Goal: Transaction & Acquisition: Register for event/course

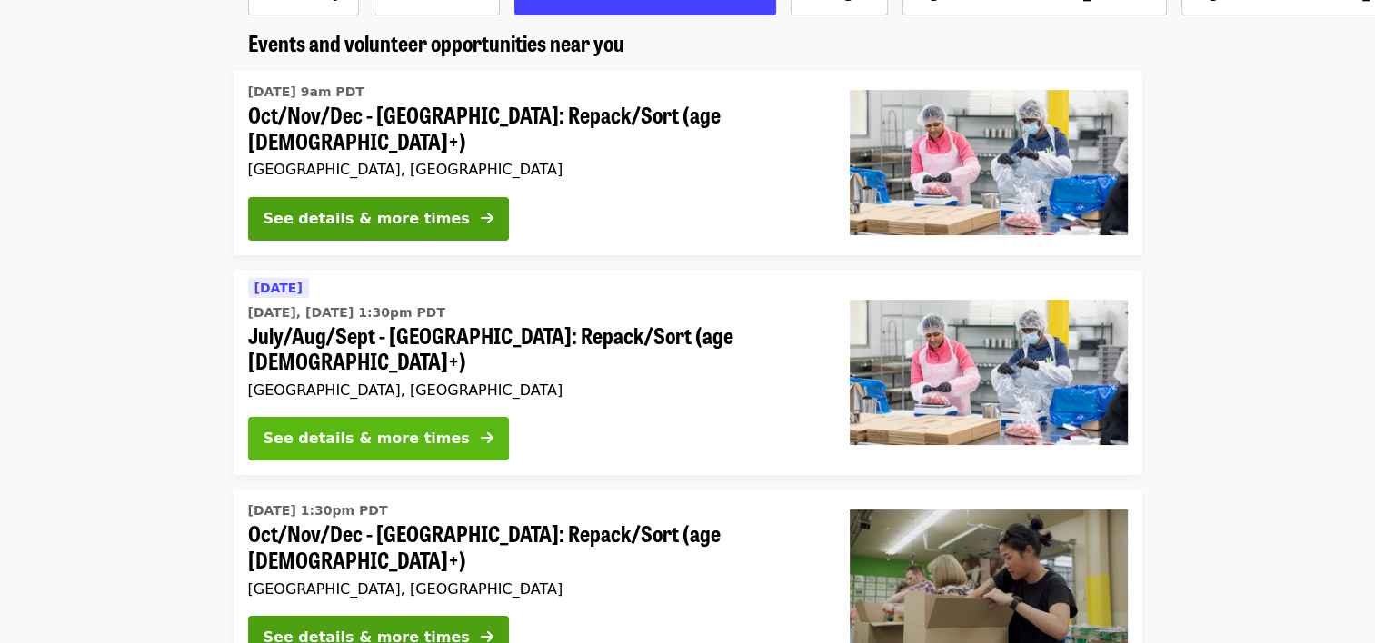
scroll to position [134, 0]
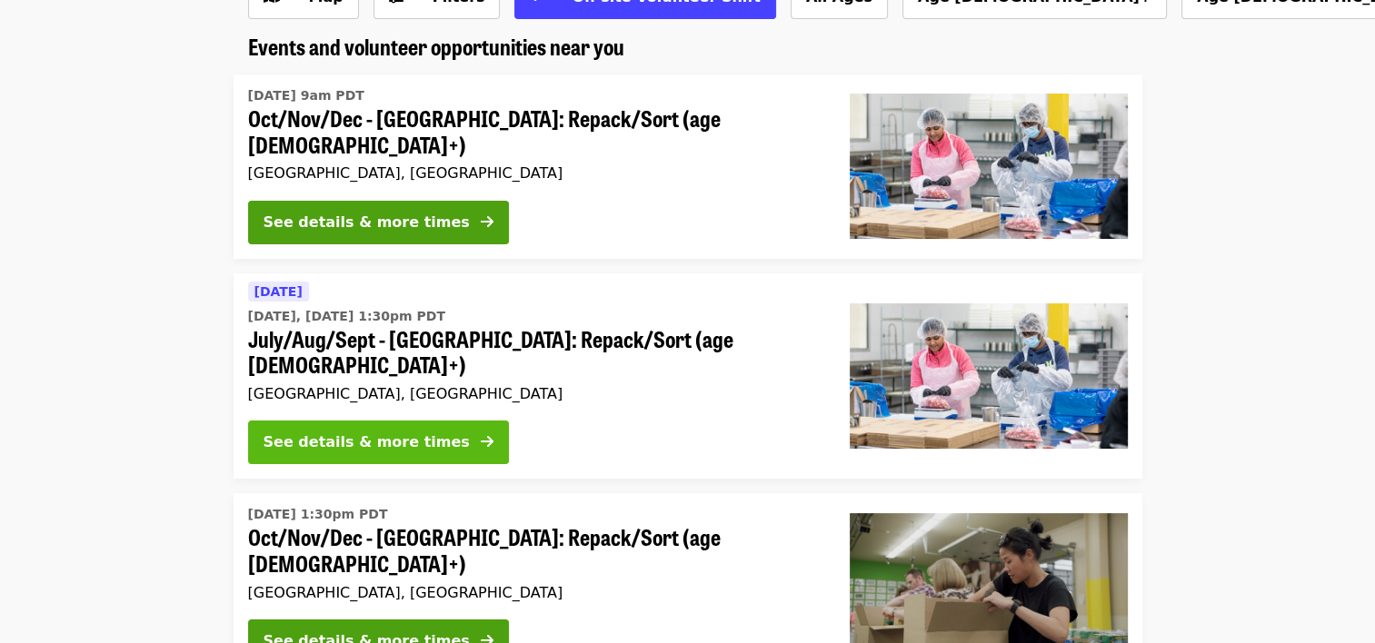
click at [385, 432] on div "See details & more times" at bounding box center [366, 443] width 206 height 22
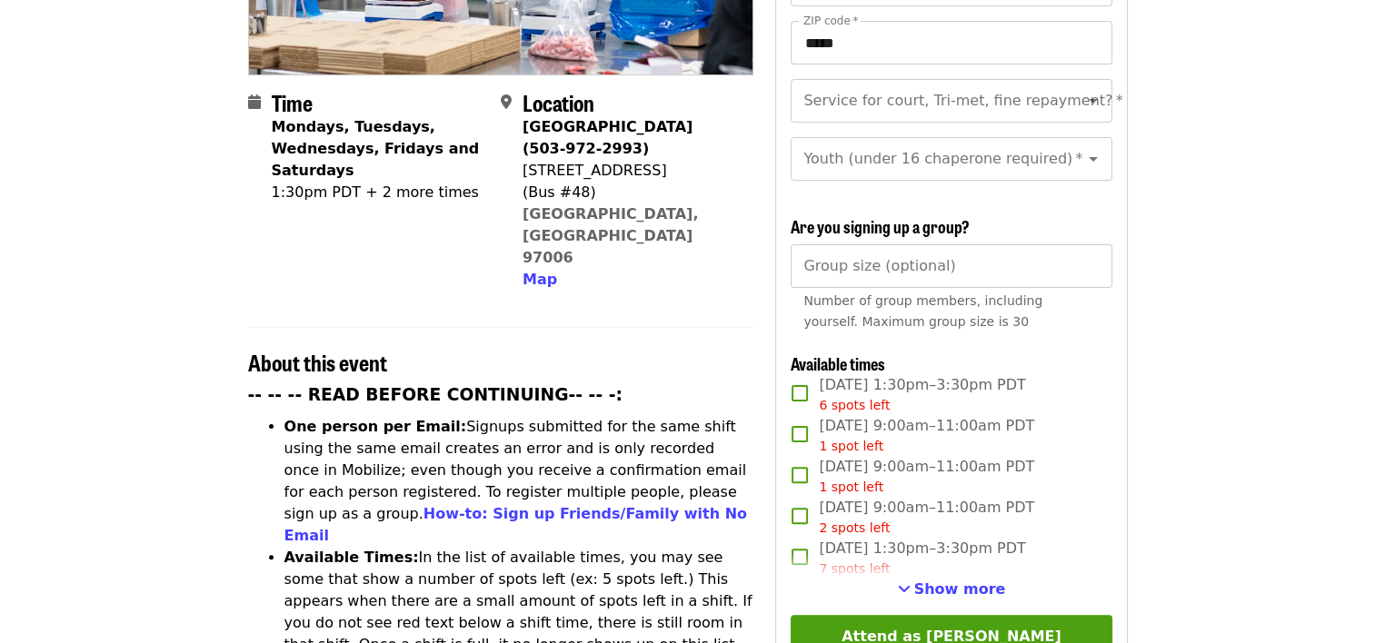
scroll to position [394, 0]
click at [971, 593] on button "Show more" at bounding box center [952, 589] width 108 height 22
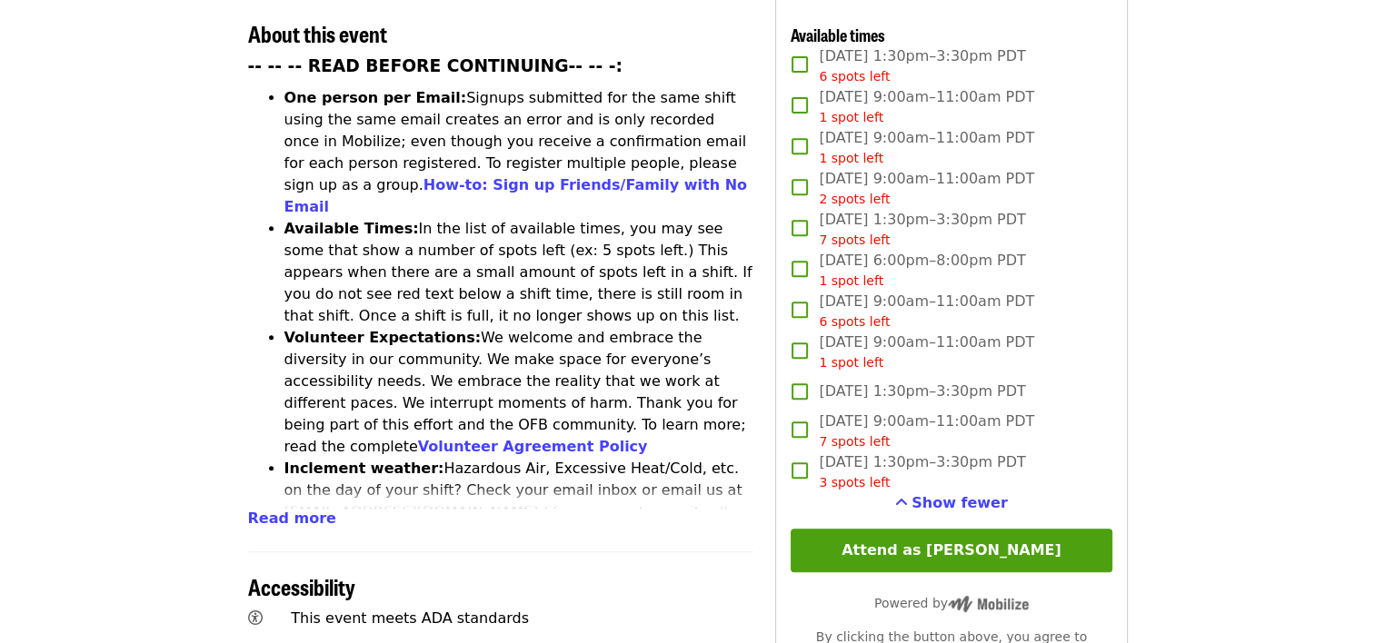
scroll to position [727, 0]
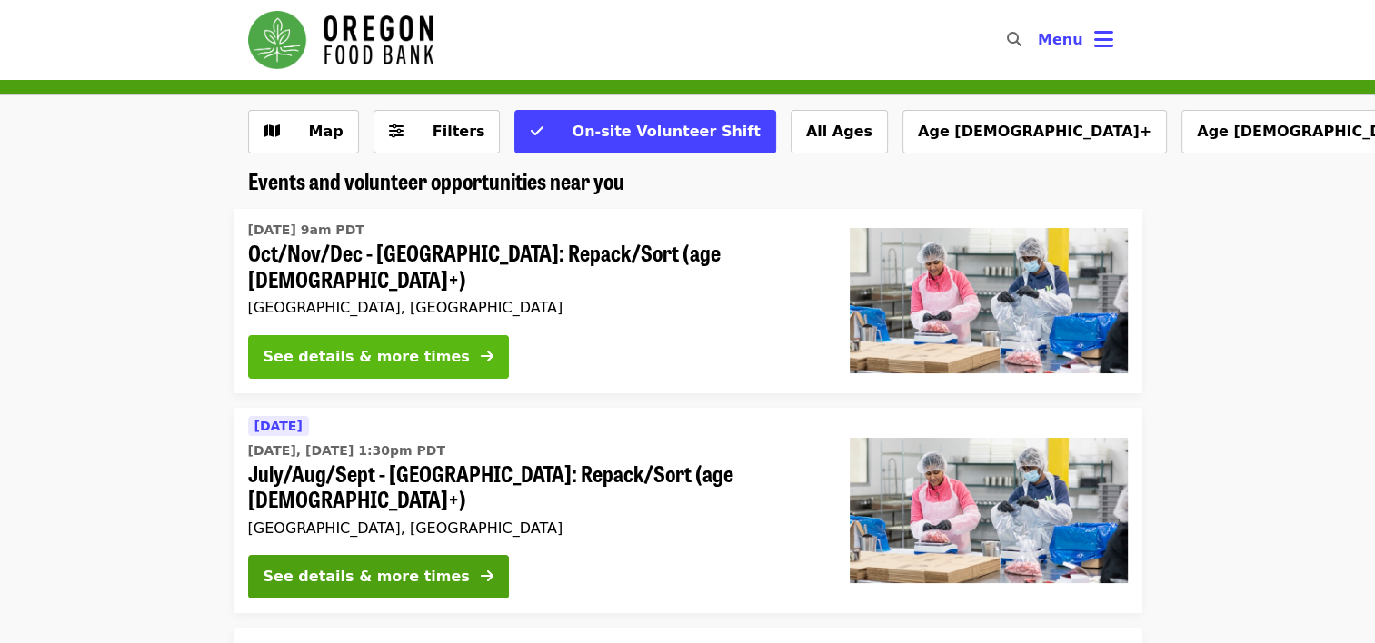
click at [362, 346] on div "See details & more times" at bounding box center [366, 357] width 206 height 22
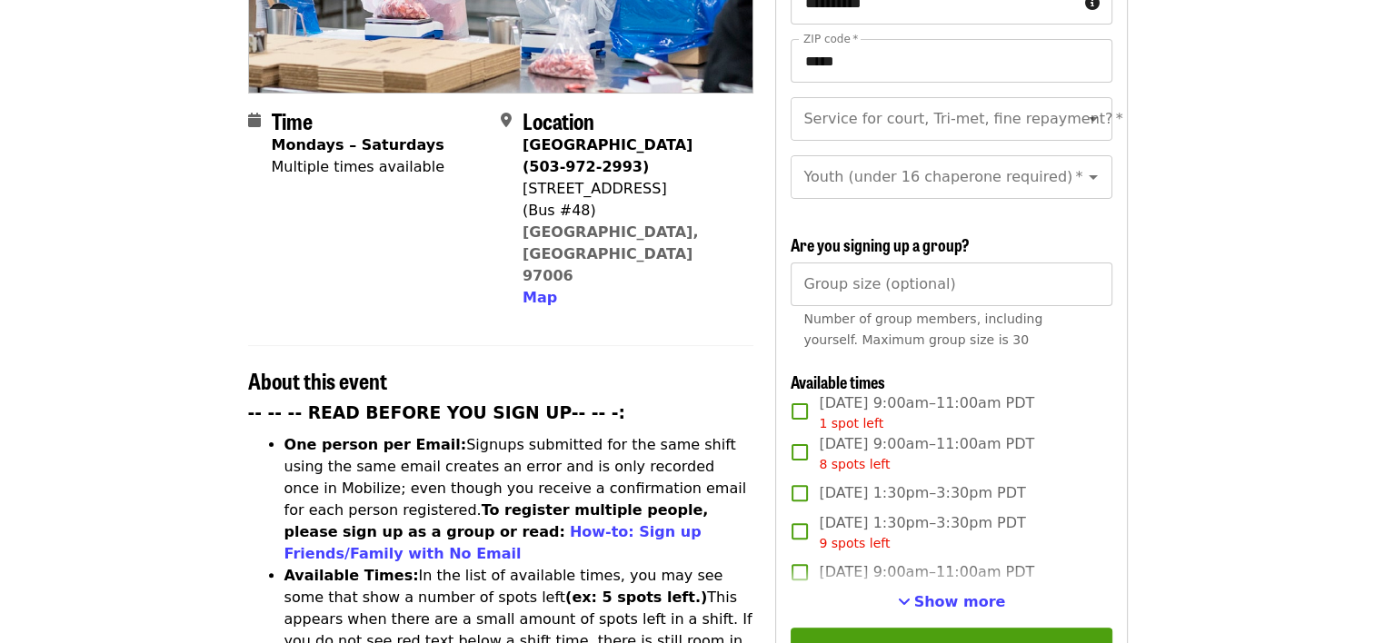
scroll to position [424, 0]
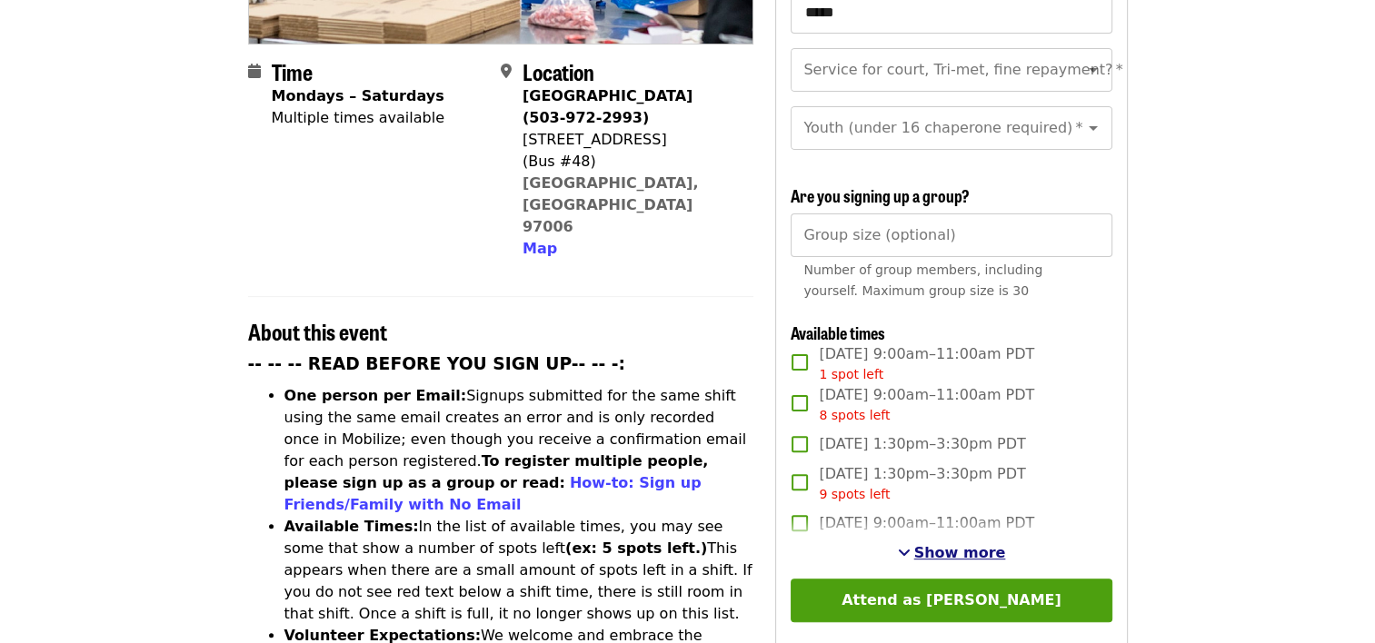
click at [958, 549] on span "Show more" at bounding box center [960, 552] width 92 height 17
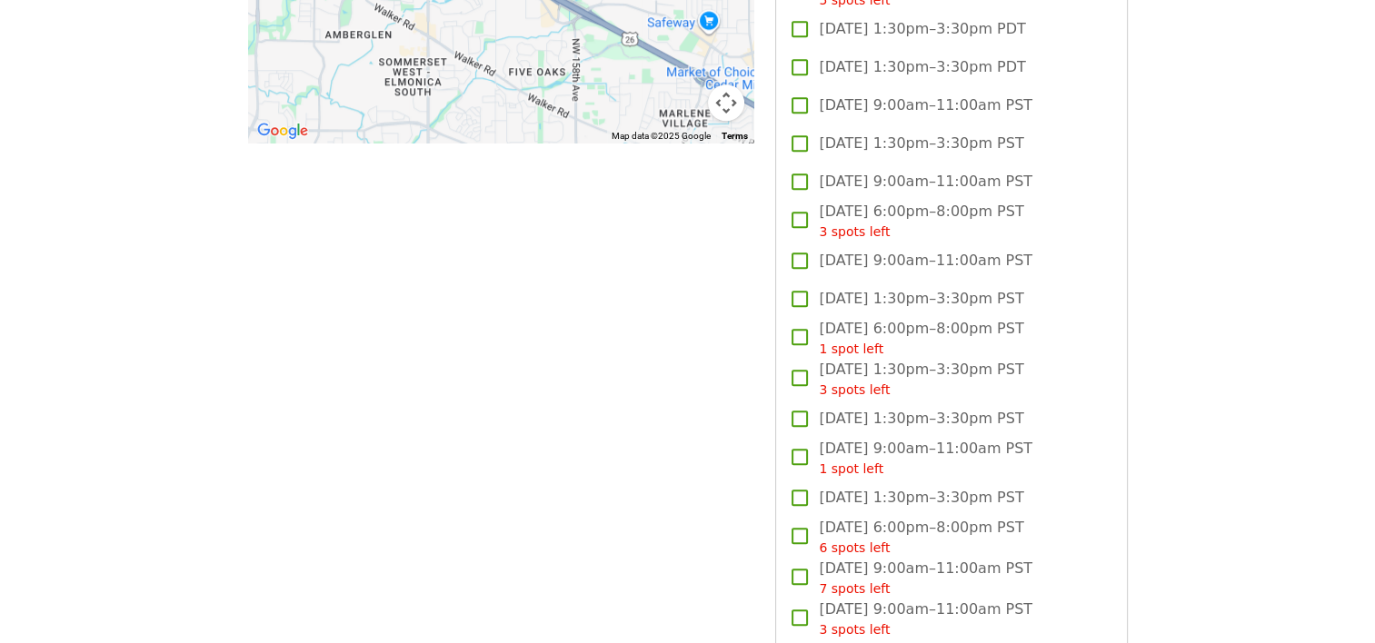
scroll to position [1824, 0]
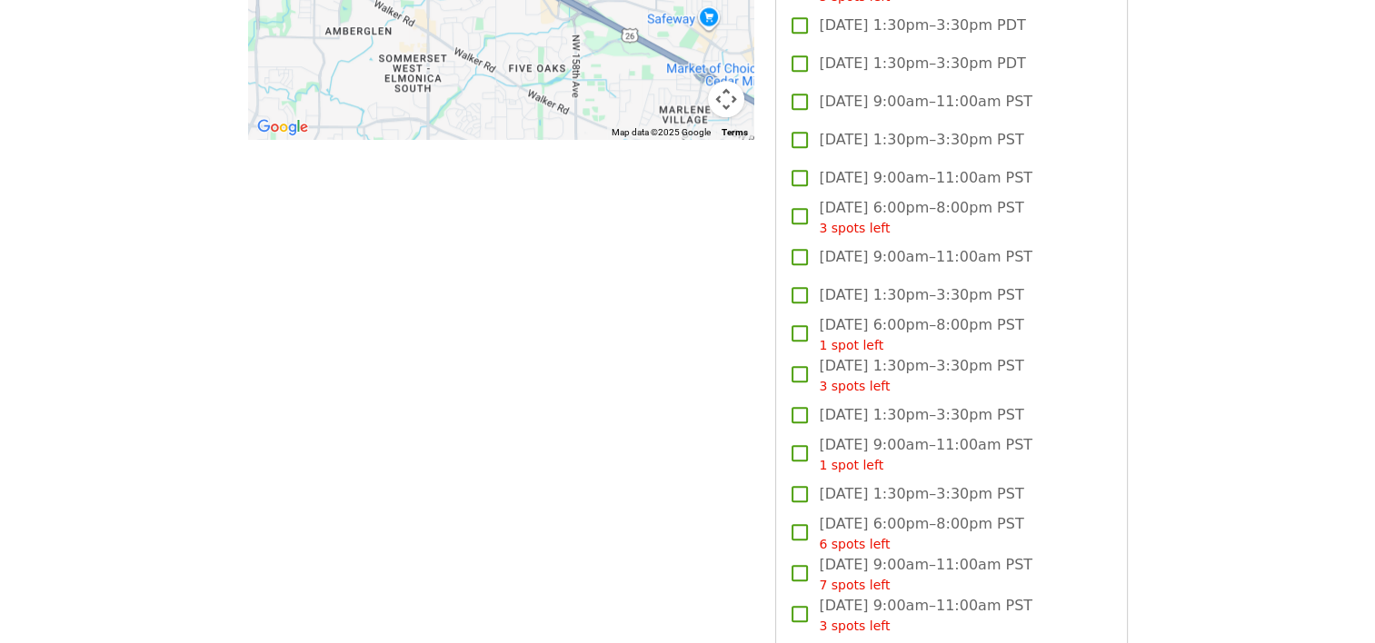
click at [1039, 361] on label "Fri, Nov 7, 1:30pm–3:30pm PST 3 spots left" at bounding box center [938, 375] width 316 height 41
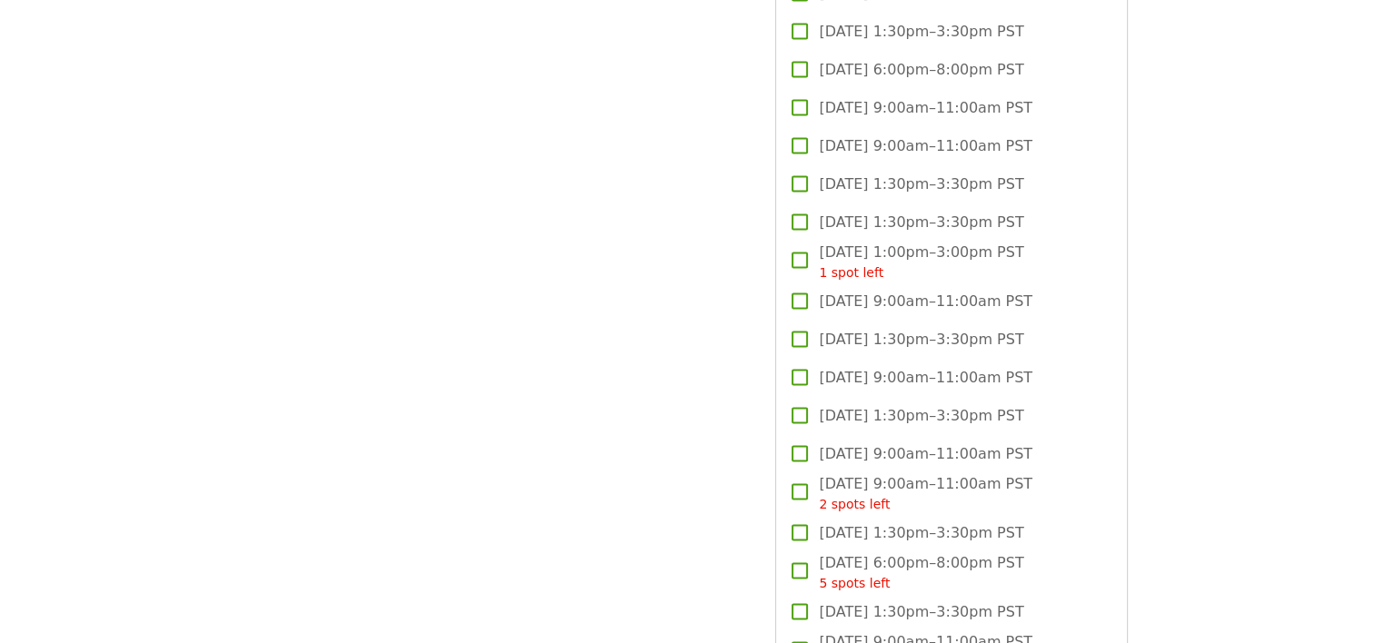
scroll to position [3490, 0]
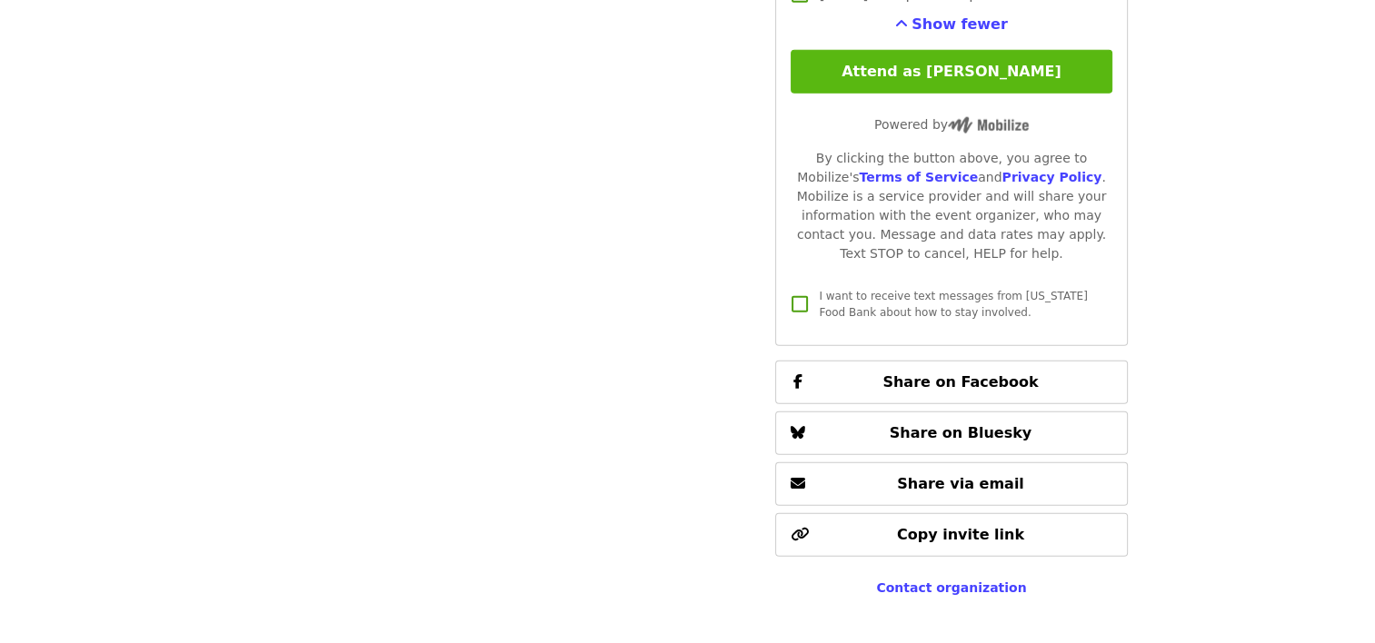
click at [1028, 78] on button "Attend as [PERSON_NAME]" at bounding box center [950, 72] width 321 height 44
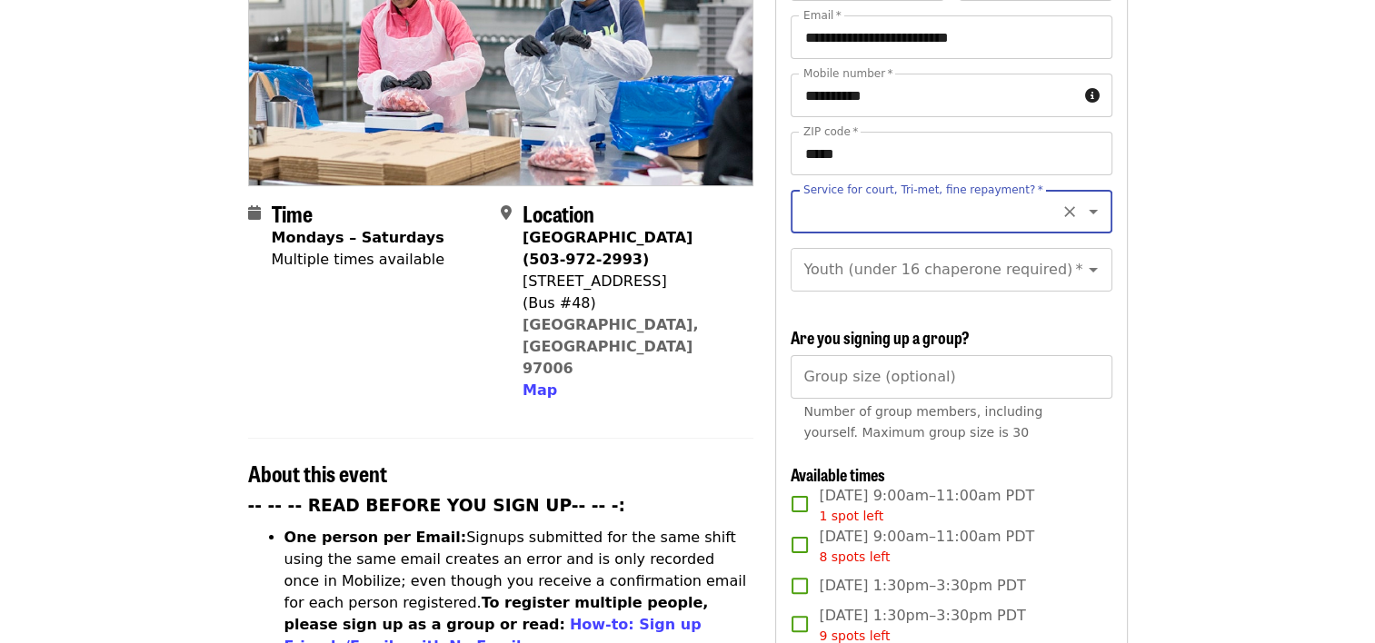
scroll to position [273, 0]
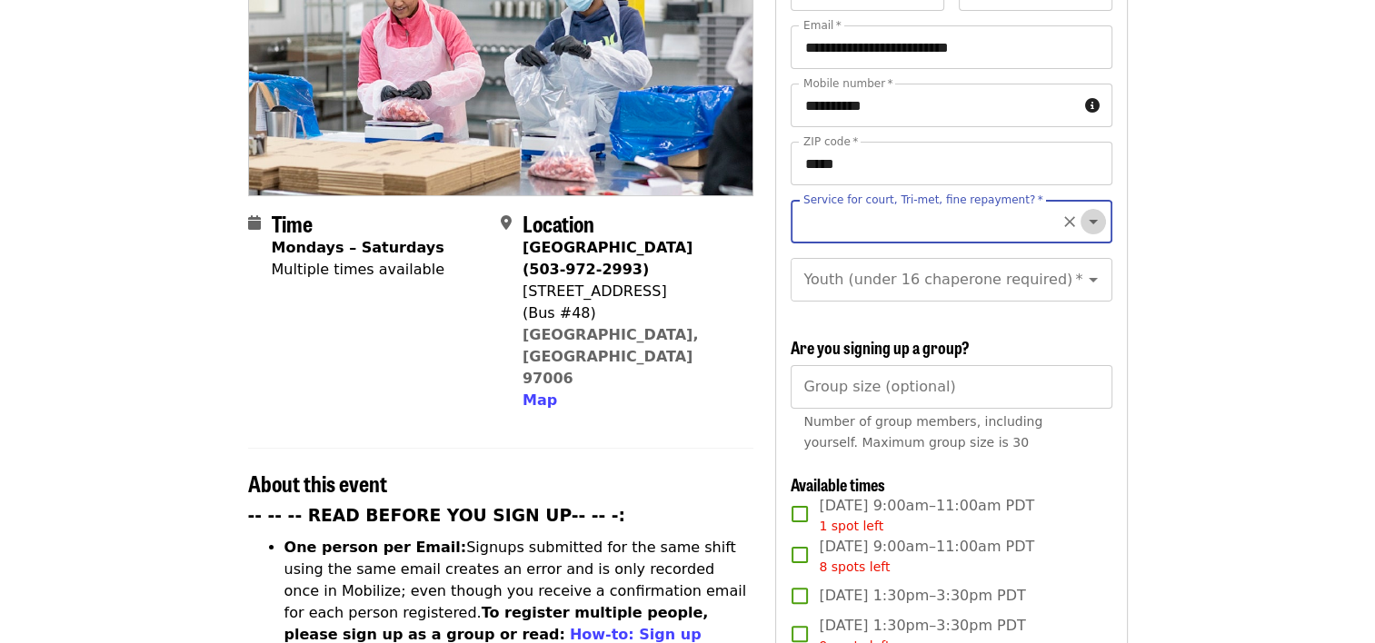
click at [1082, 211] on icon "Open" at bounding box center [1093, 222] width 22 height 22
click at [813, 235] on li "No" at bounding box center [943, 239] width 307 height 33
type input "**"
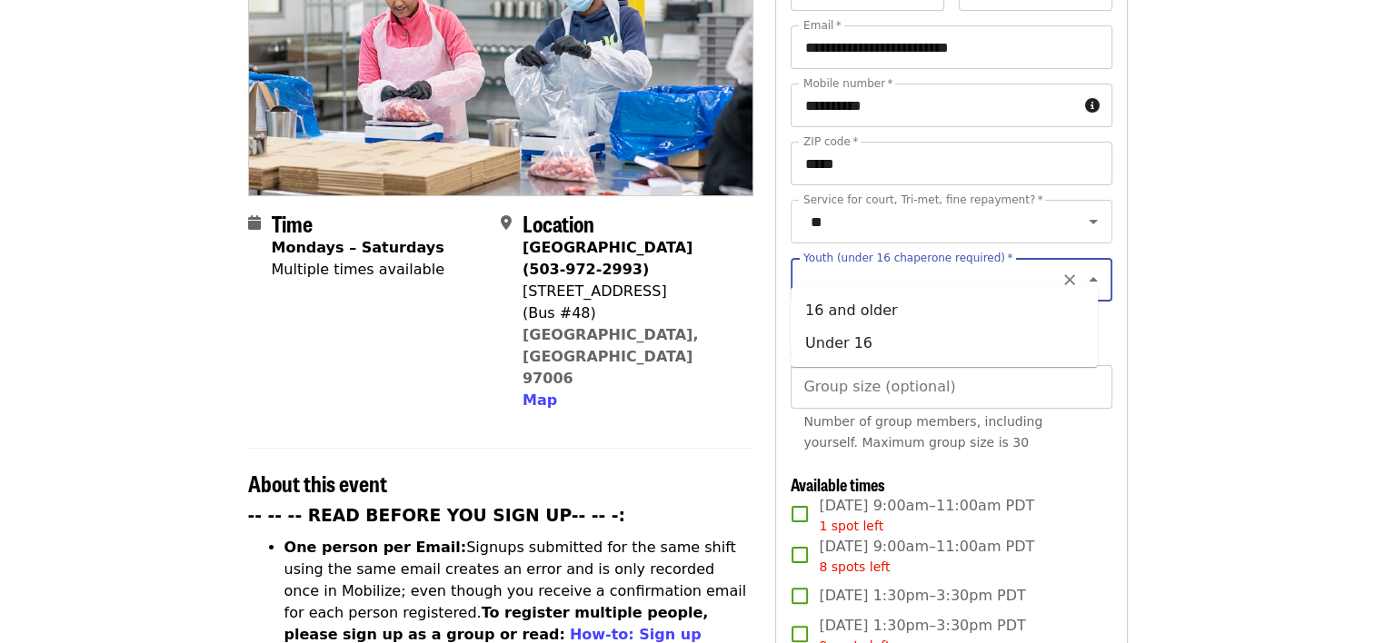
click at [849, 273] on input "Youth (under 16 chaperone required)   *" at bounding box center [928, 280] width 247 height 35
click at [844, 303] on li "16 and older" at bounding box center [943, 310] width 307 height 33
type input "**********"
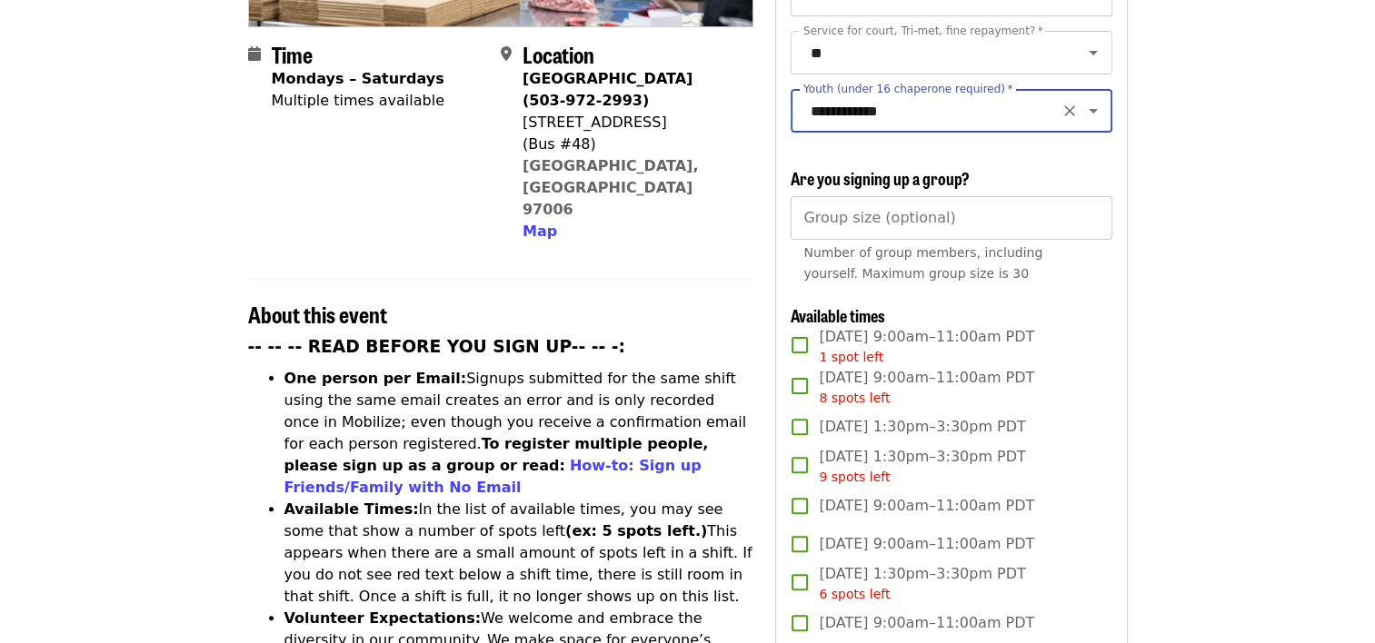
scroll to position [443, 0]
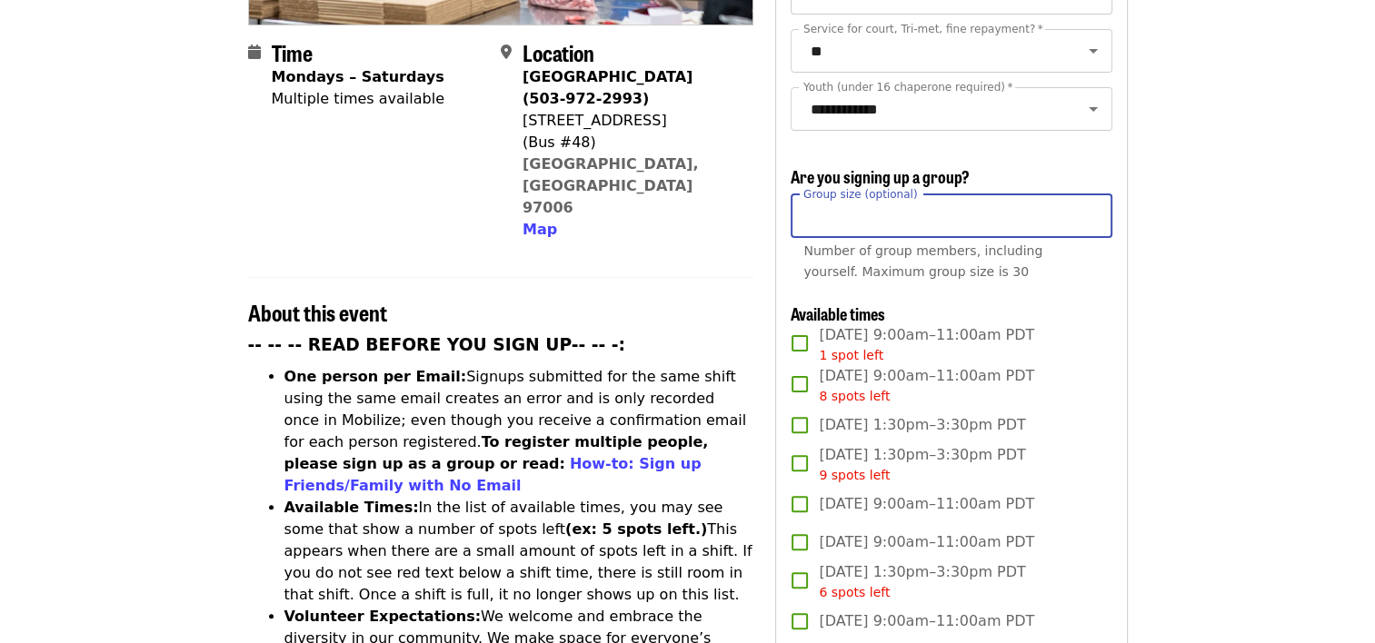
click at [951, 220] on input "Group size (optional)" at bounding box center [950, 216] width 321 height 44
click at [1089, 207] on input "*" at bounding box center [950, 216] width 321 height 44
type input "*"
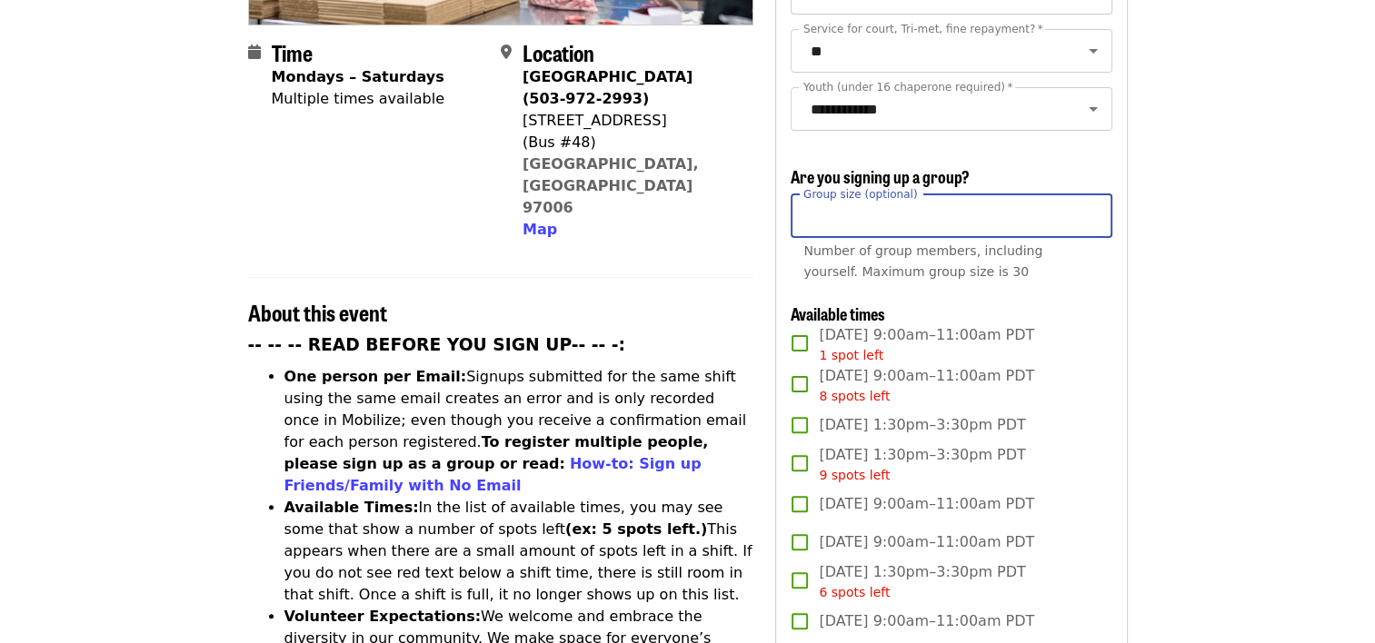
click at [1089, 207] on input "*" at bounding box center [950, 216] width 321 height 44
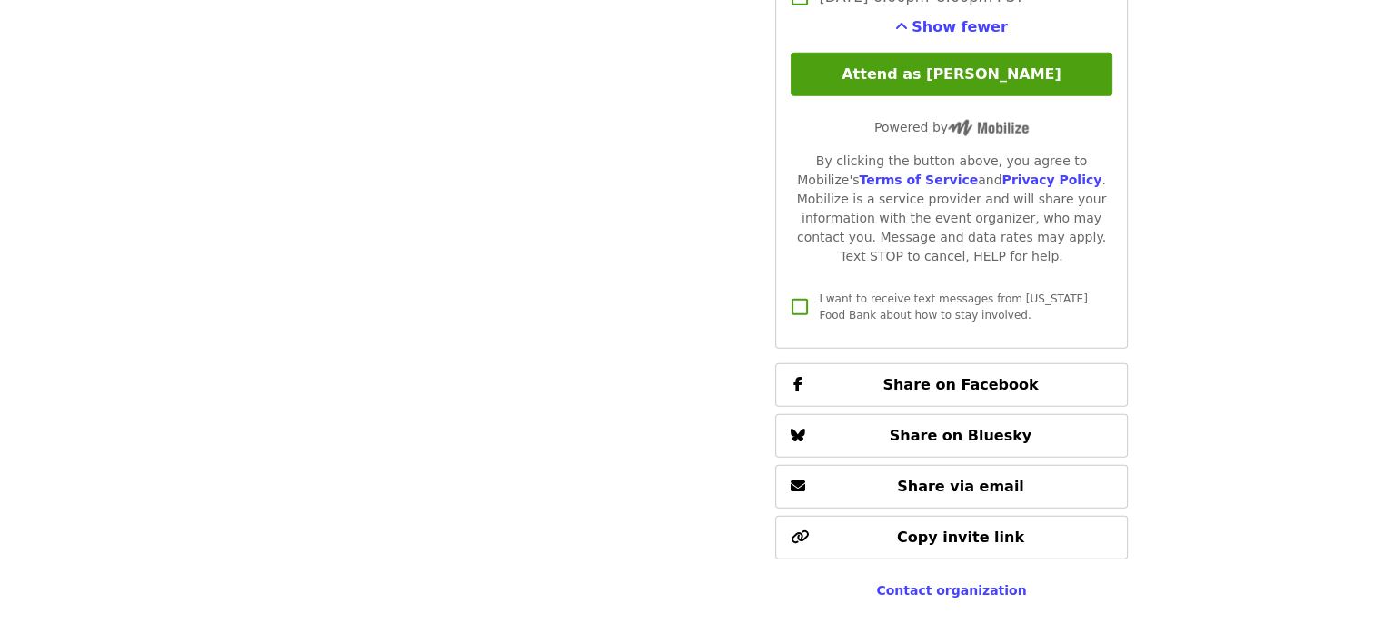
scroll to position [4376, 0]
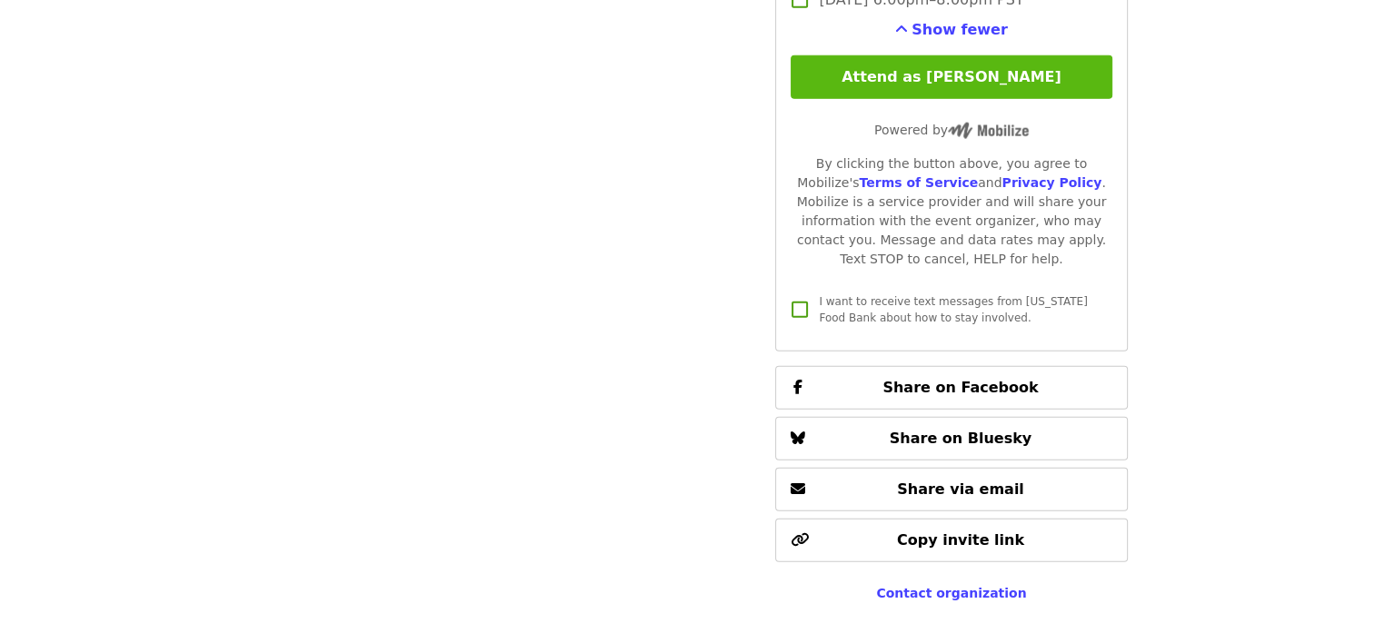
click at [949, 69] on button "Attend as [PERSON_NAME]" at bounding box center [950, 77] width 321 height 44
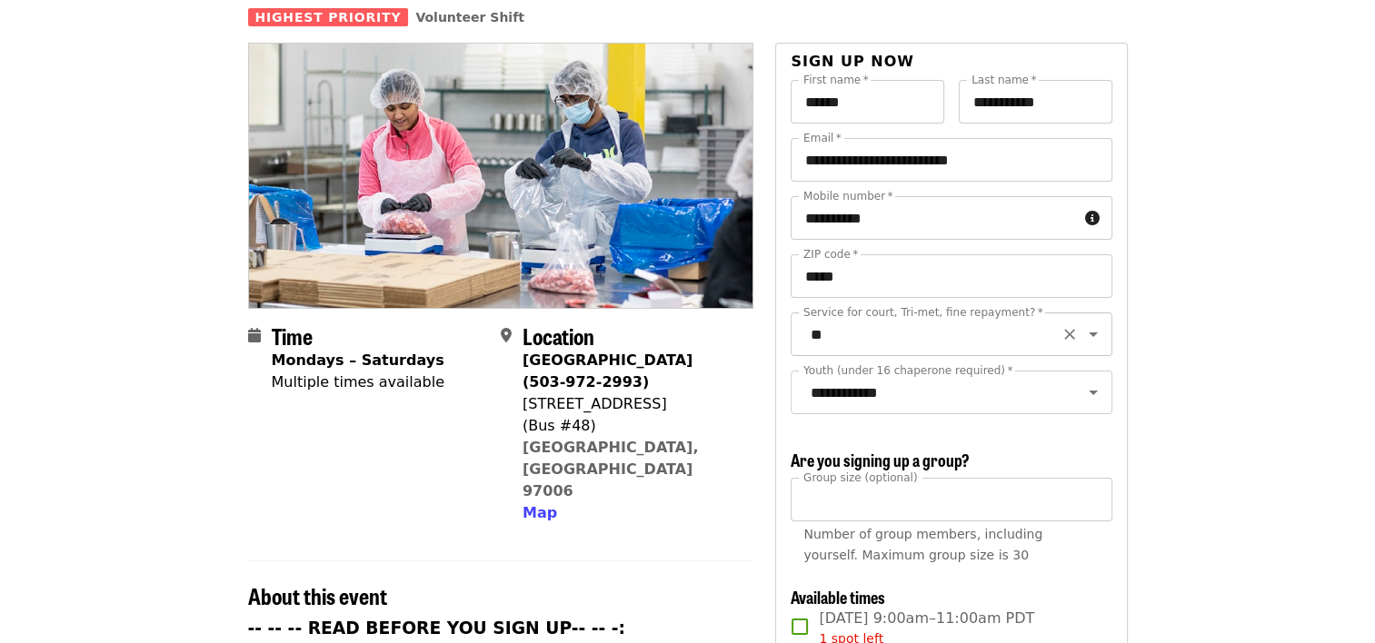
scroll to position [153, 0]
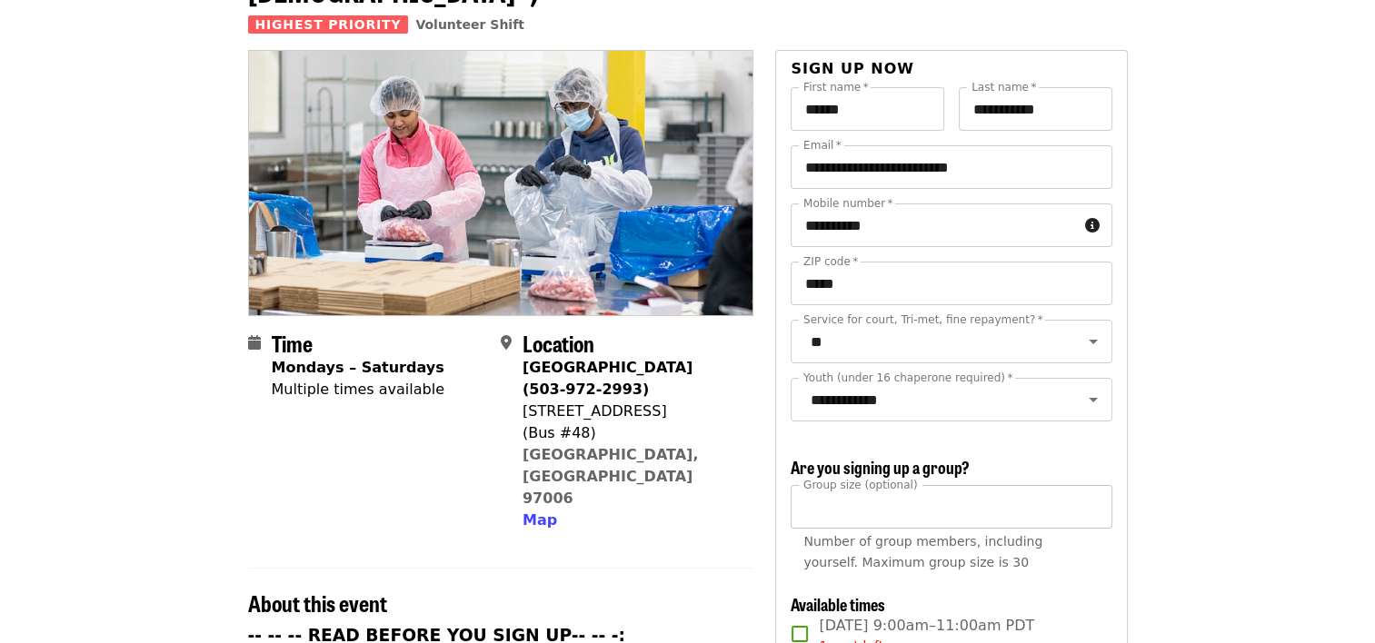
click at [846, 512] on input "*" at bounding box center [950, 507] width 321 height 44
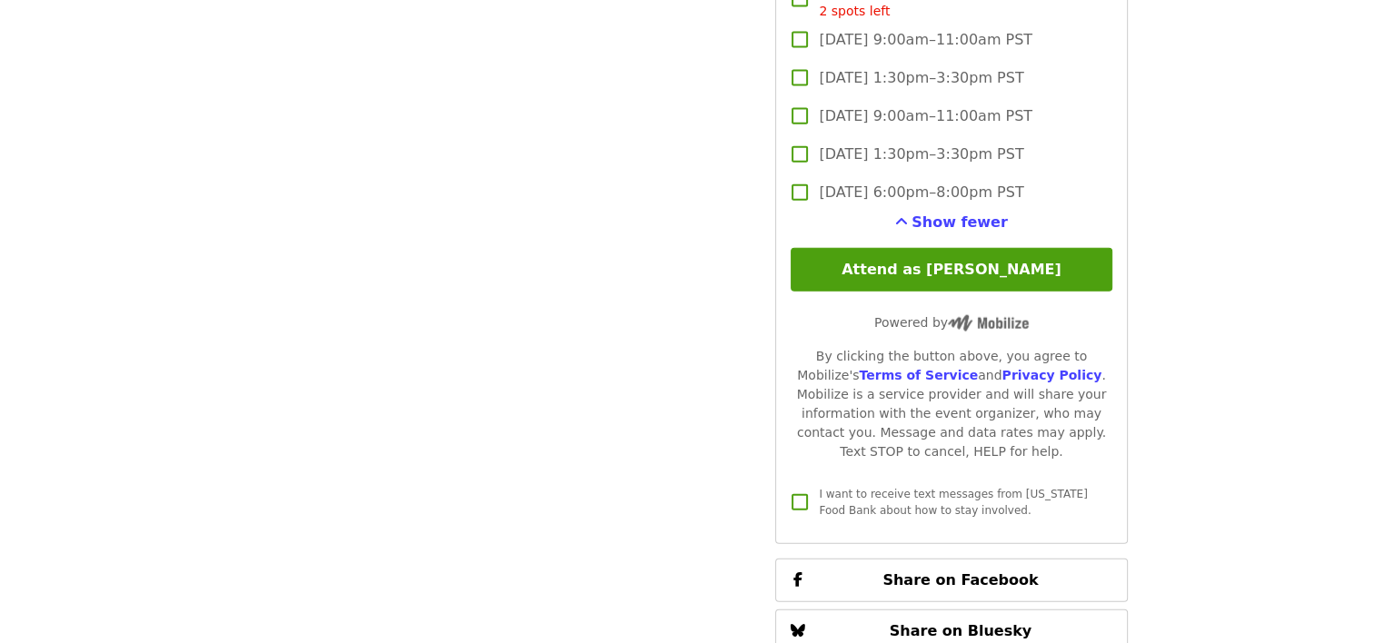
scroll to position [4180, 0]
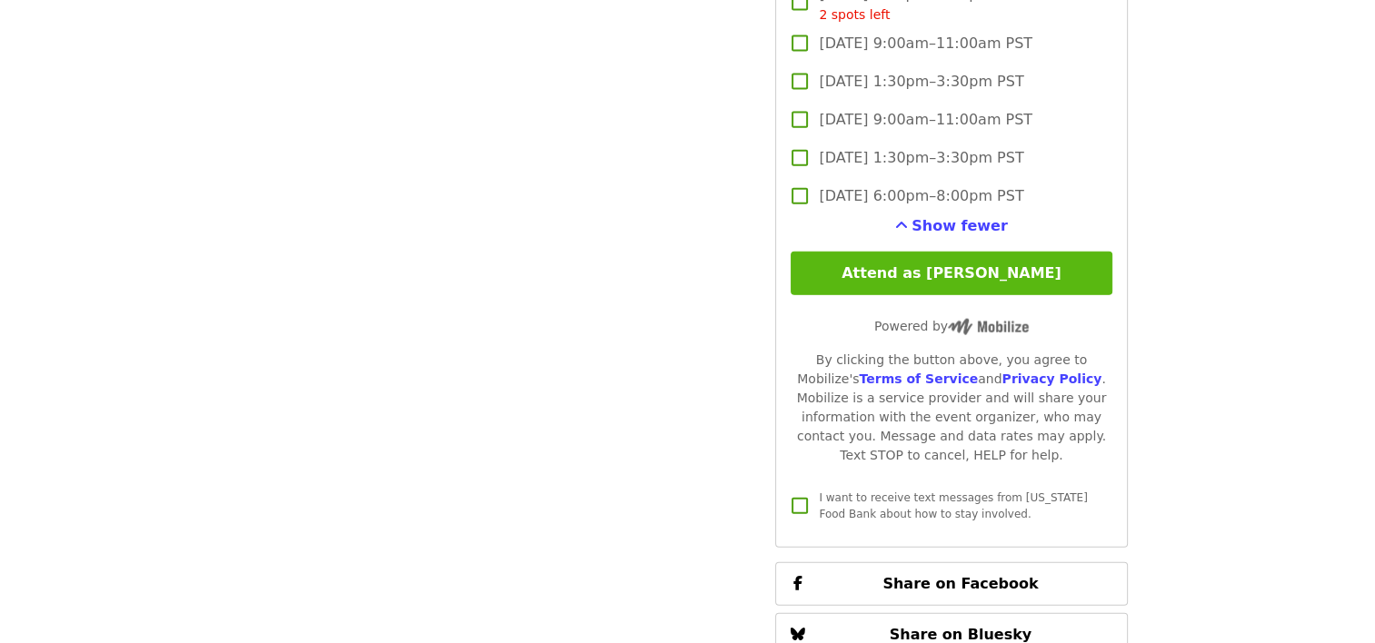
type input "*"
click at [969, 265] on button "Attend as [PERSON_NAME]" at bounding box center [950, 274] width 321 height 44
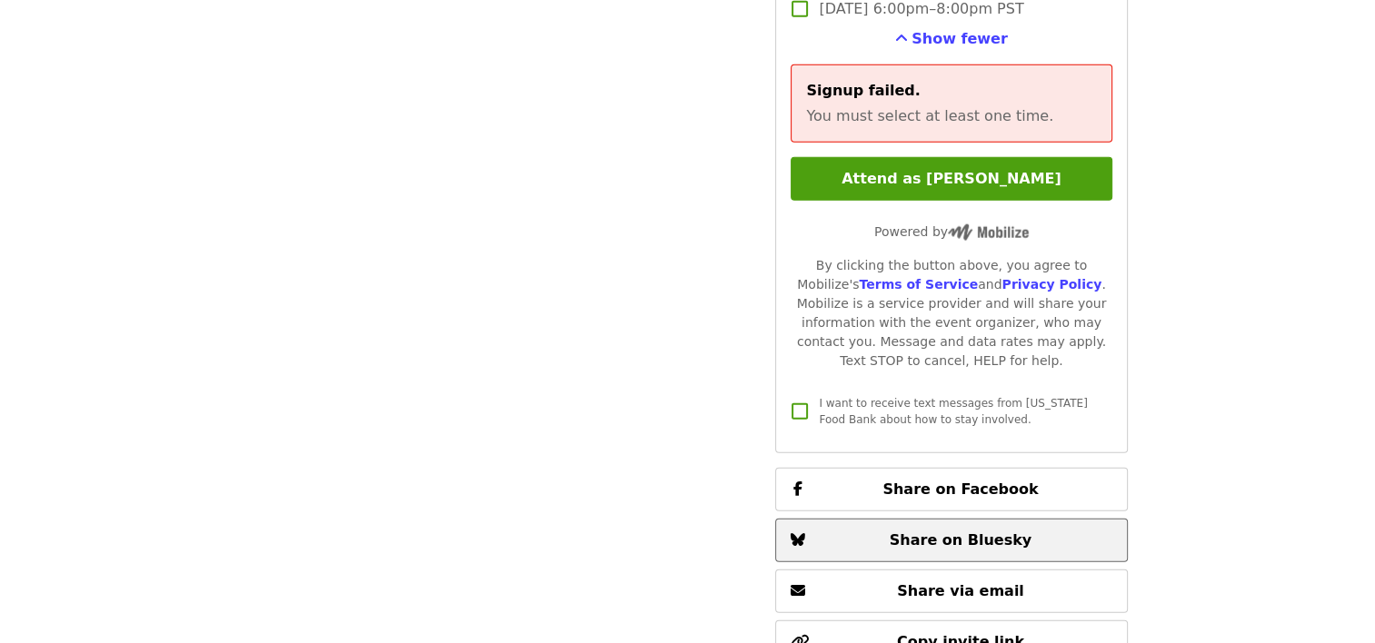
scroll to position [4365, 0]
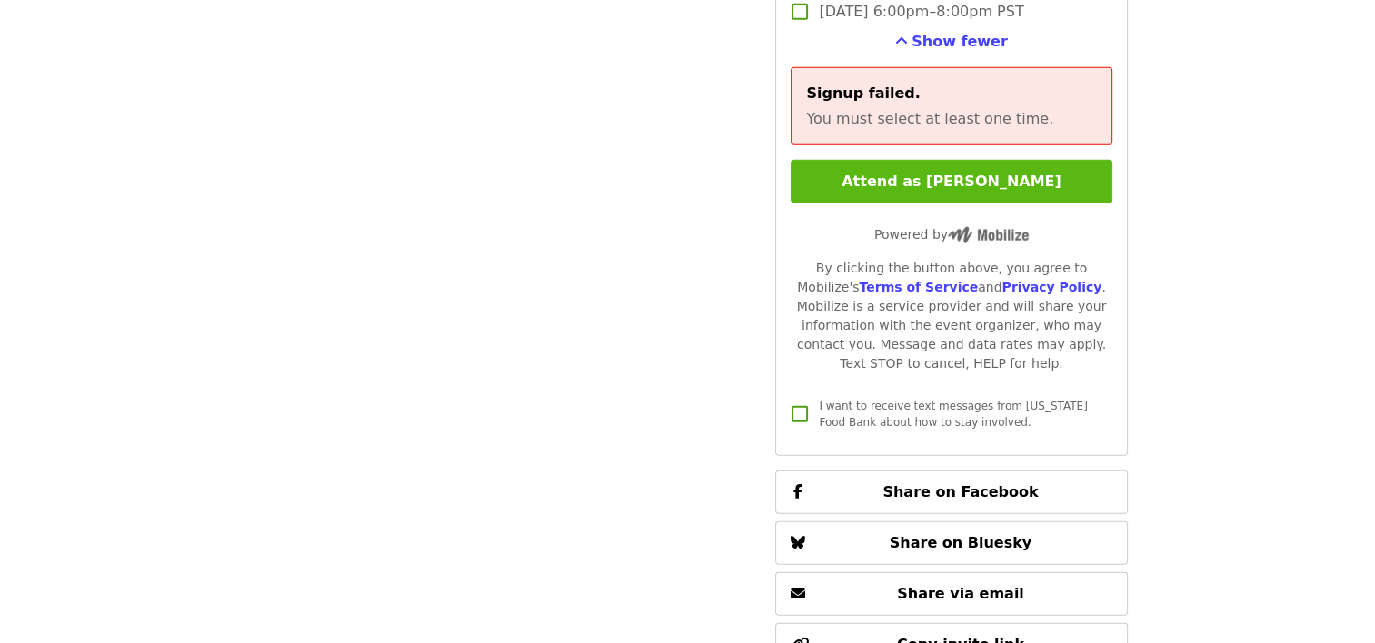
click at [929, 164] on button "Attend as [PERSON_NAME]" at bounding box center [950, 182] width 321 height 44
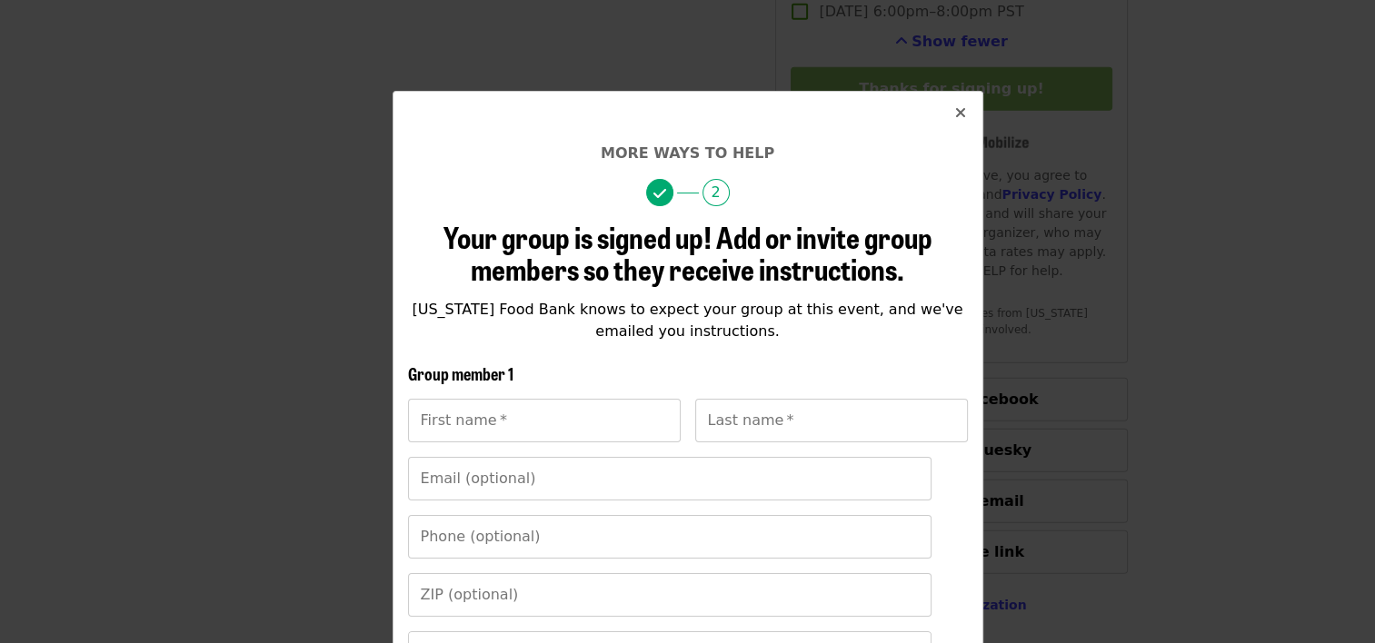
click at [955, 106] on icon "times icon" at bounding box center [960, 112] width 11 height 17
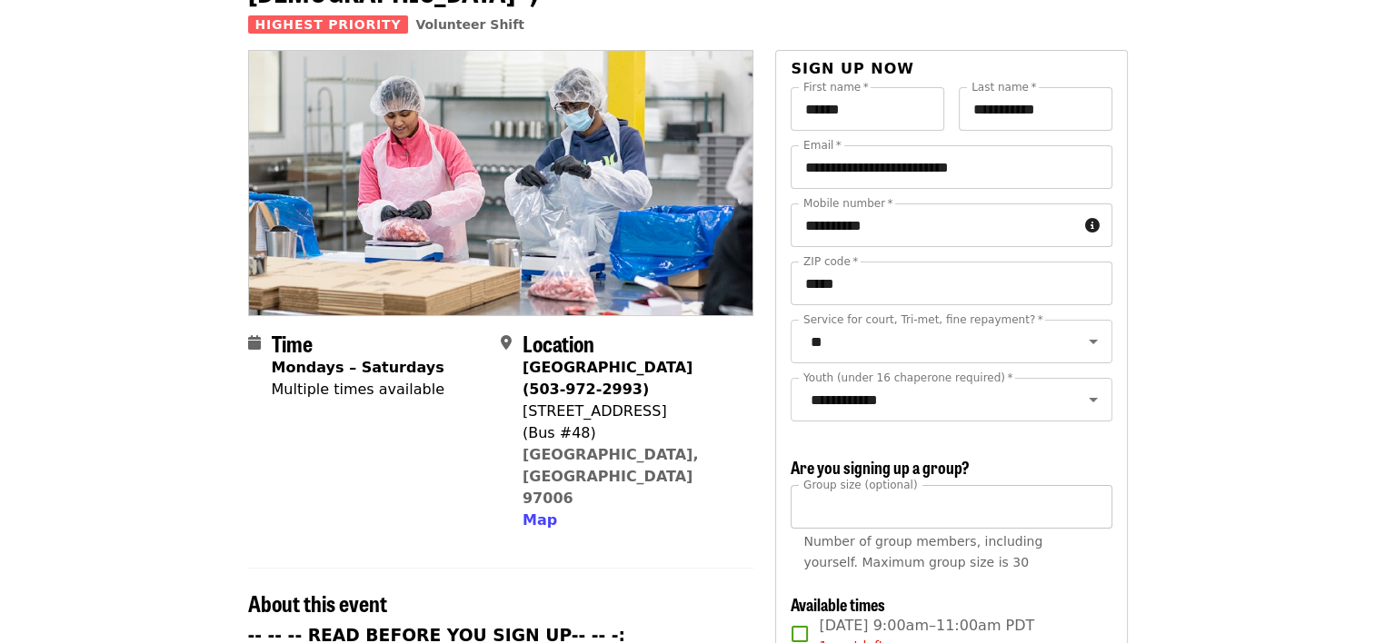
scroll to position [0, 0]
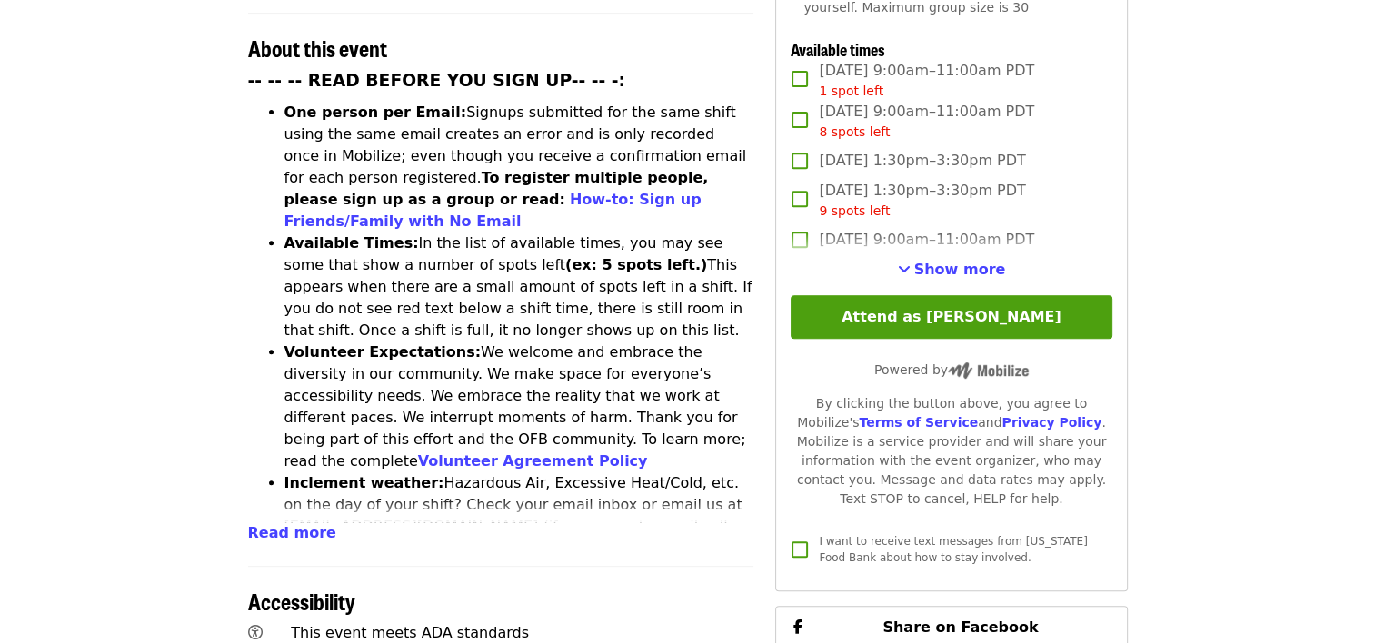
scroll to position [712, 0]
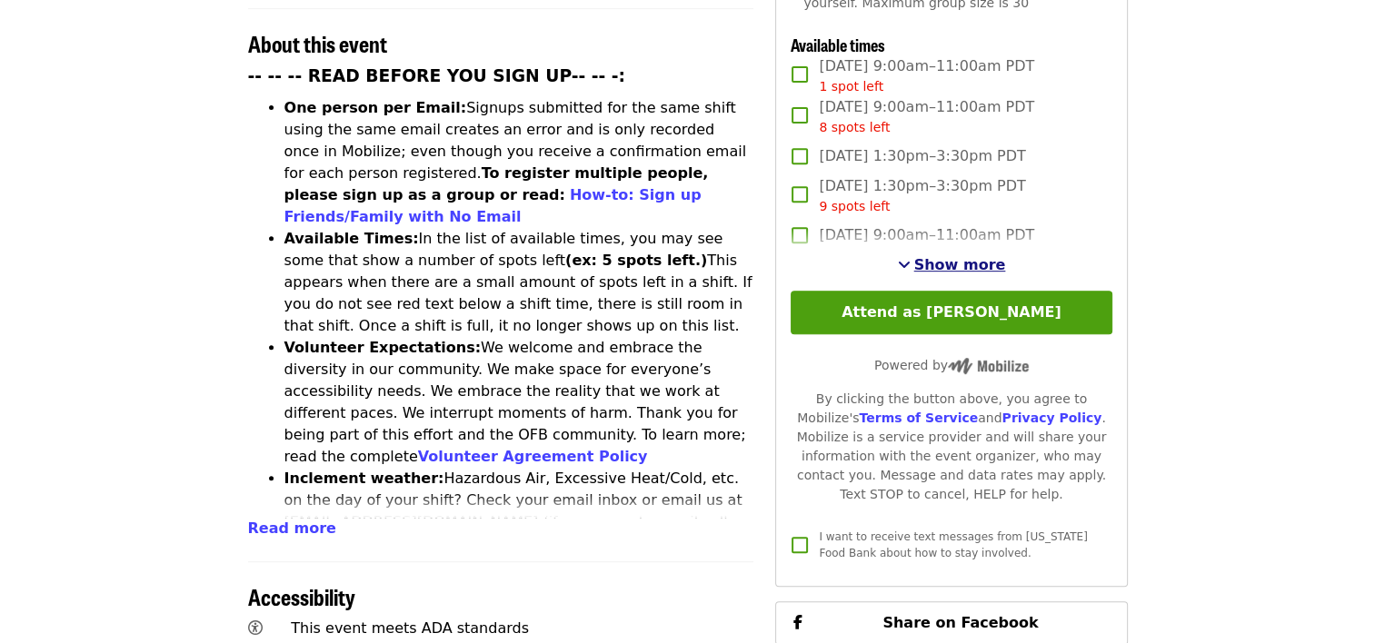
click at [964, 257] on span "Show more" at bounding box center [960, 264] width 92 height 17
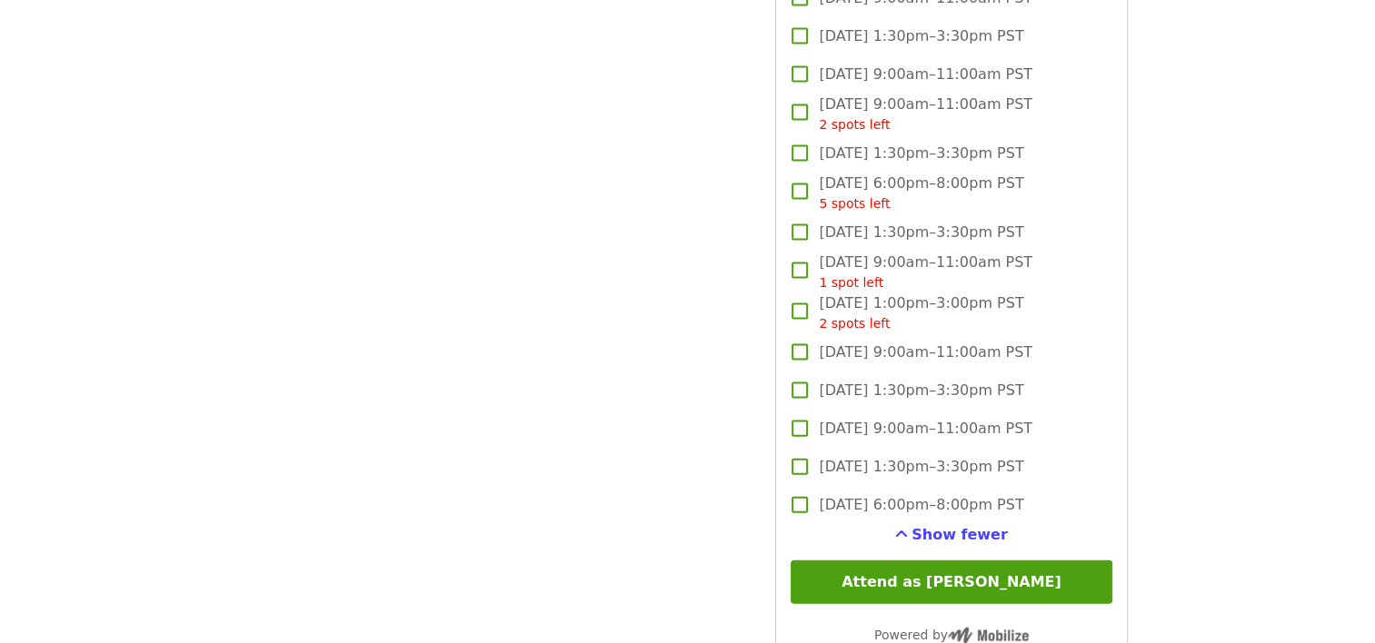
scroll to position [3867, 0]
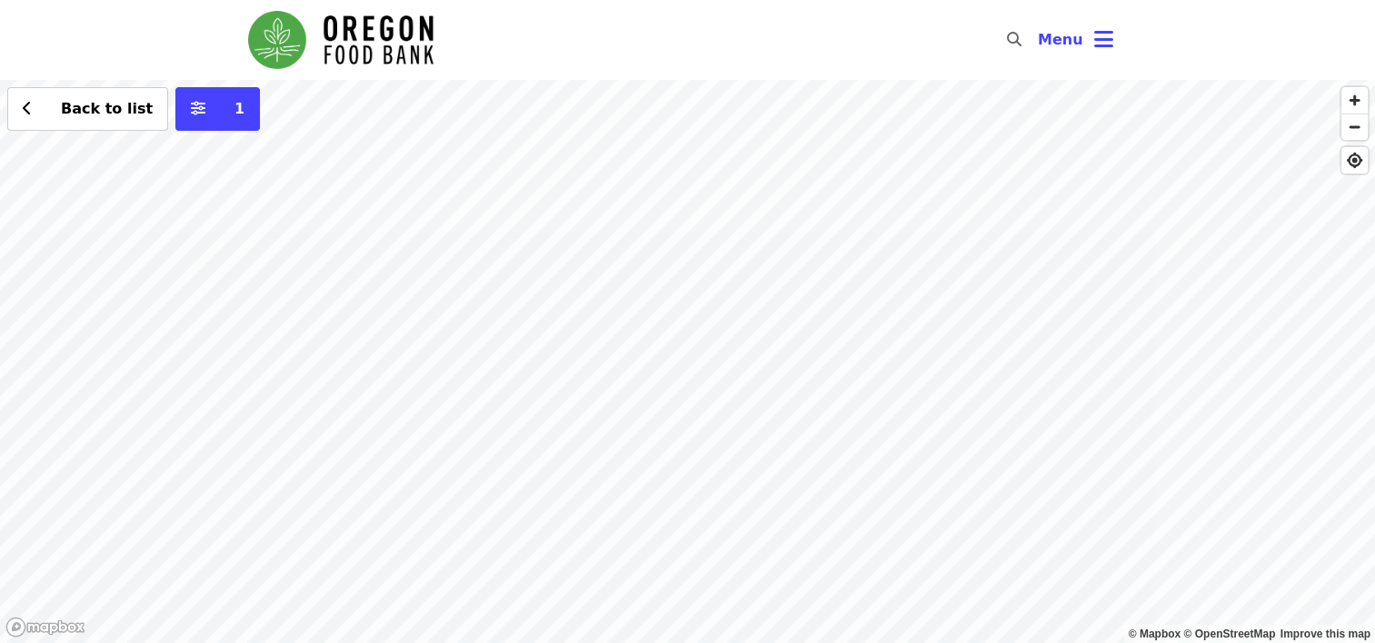
click at [454, 258] on div "Back to list 1" at bounding box center [687, 361] width 1375 height 563
click at [431, 291] on span "See 2 actions at this location" at bounding box center [449, 289] width 238 height 17
click at [443, 251] on div "See 2 actions at this location Back to list 1" at bounding box center [687, 361] width 1375 height 563
click at [510, 342] on div "See 2 actions at this location Back to list 1" at bounding box center [687, 361] width 1375 height 563
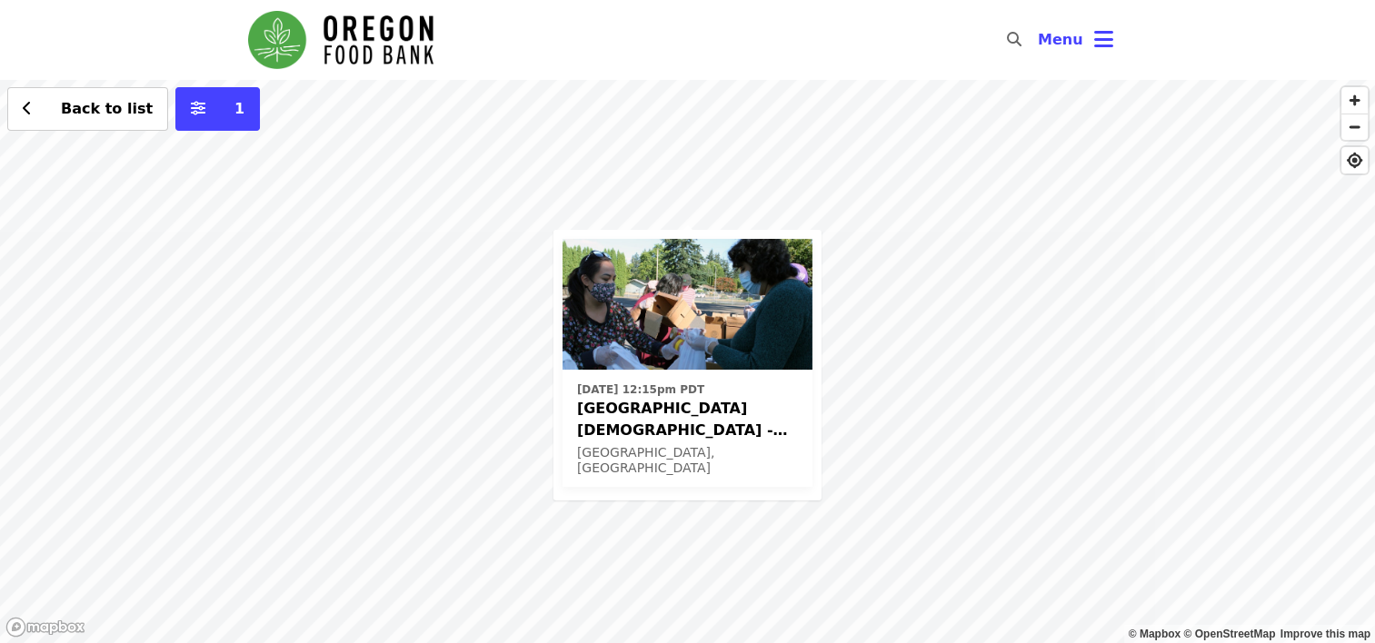
click at [651, 406] on span "[GEOGRAPHIC_DATA][DEMOGRAPHIC_DATA] - Free Food Market (16+)" at bounding box center [687, 420] width 221 height 44
click at [711, 190] on div "Thu, Sep 25 @ 12:15pm PDT Beaverton First United Methodist Church - Free Food M…" at bounding box center [687, 361] width 1375 height 563
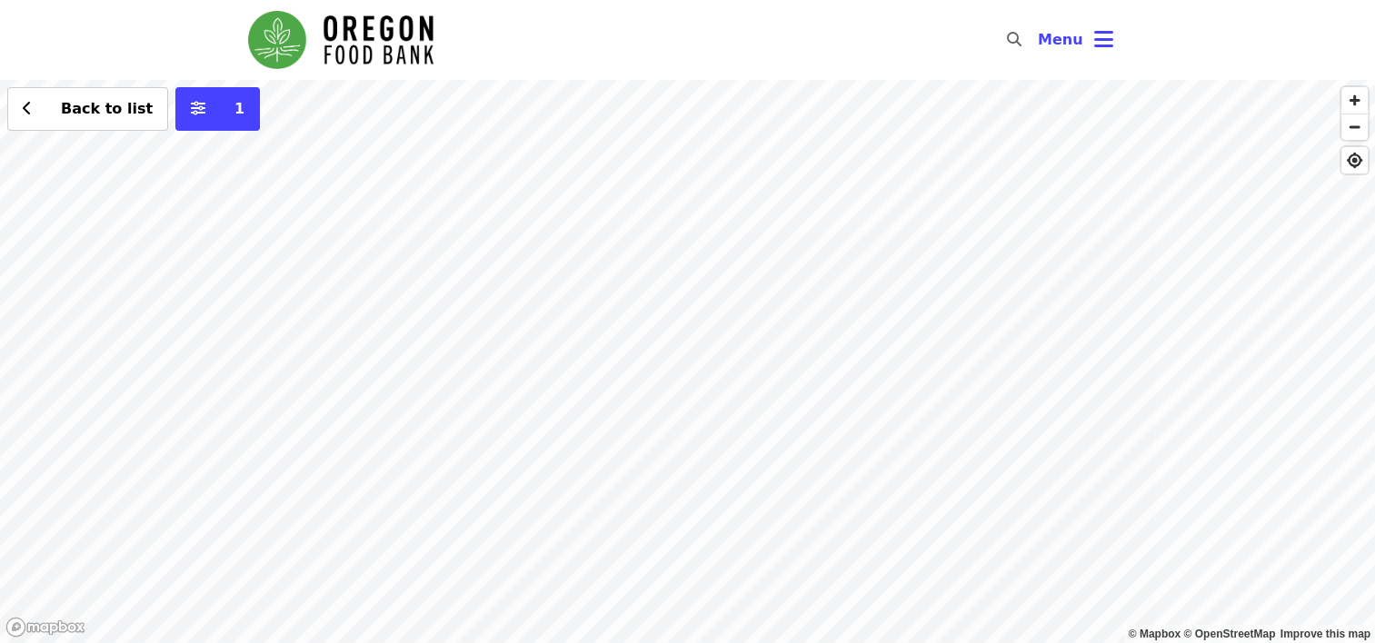
click at [825, 182] on div "Back to list 1" at bounding box center [687, 361] width 1375 height 563
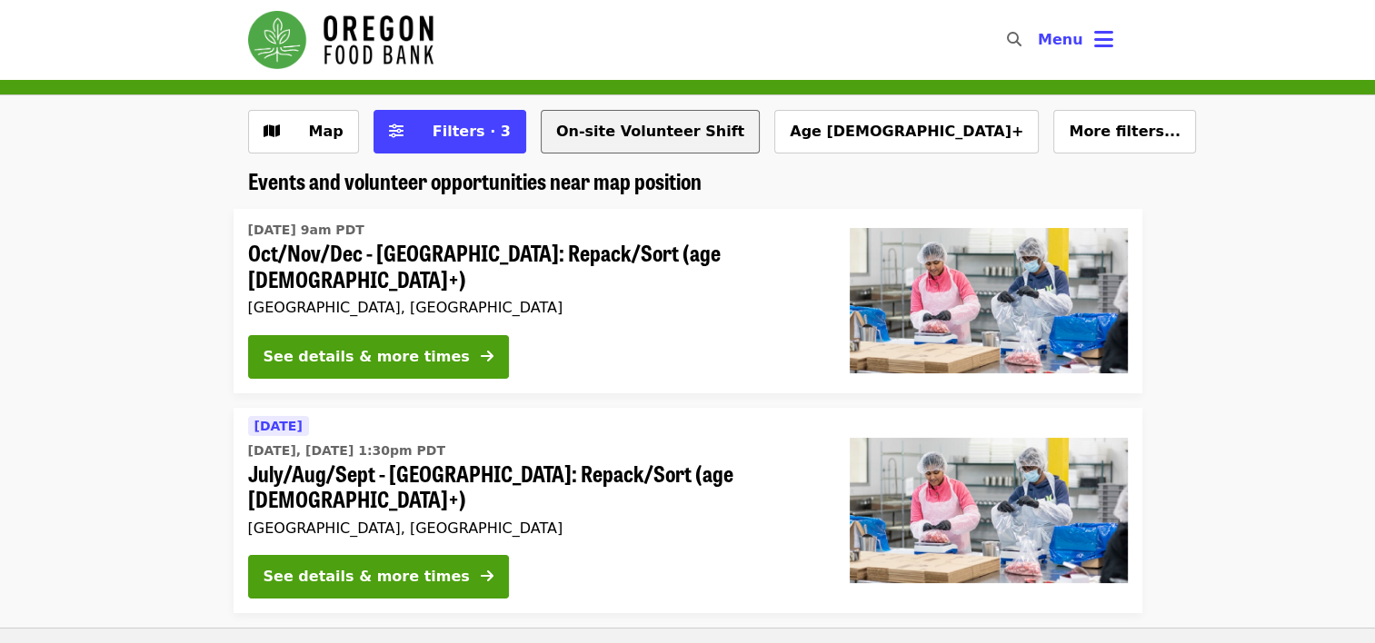
click at [607, 127] on button "On-site Volunteer Shift" at bounding box center [650, 132] width 219 height 44
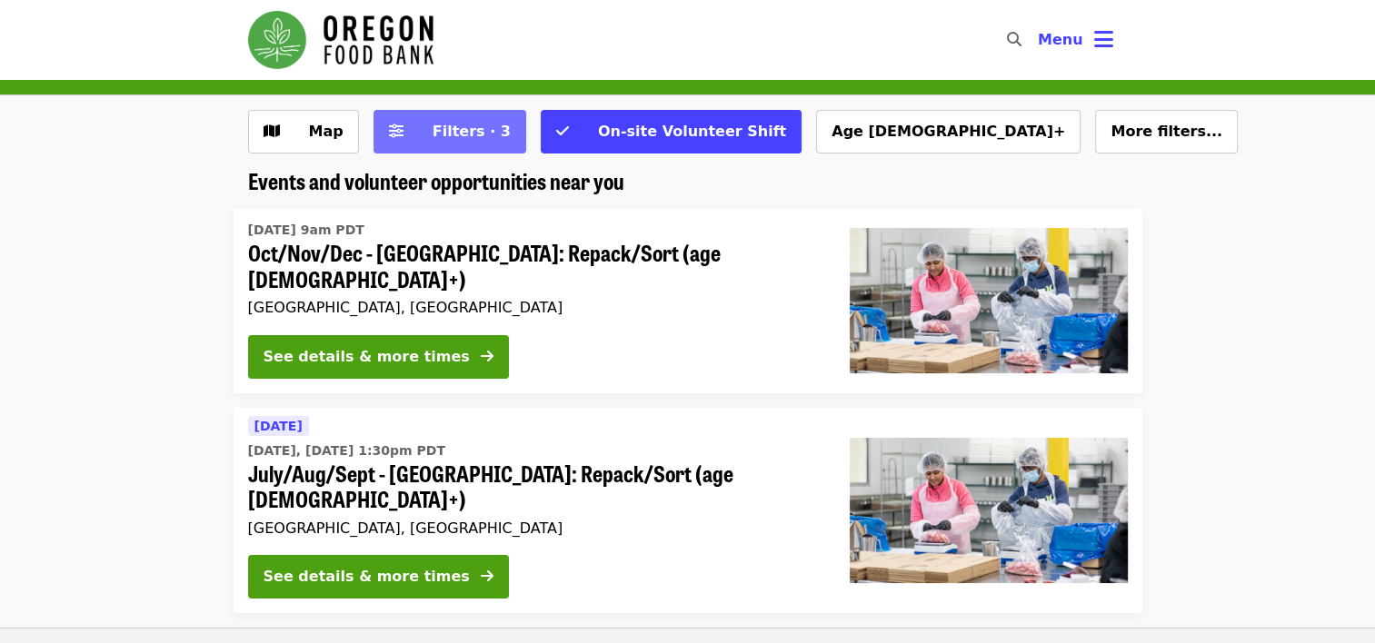
click at [453, 138] on span "Filters · 3" at bounding box center [471, 131] width 78 height 17
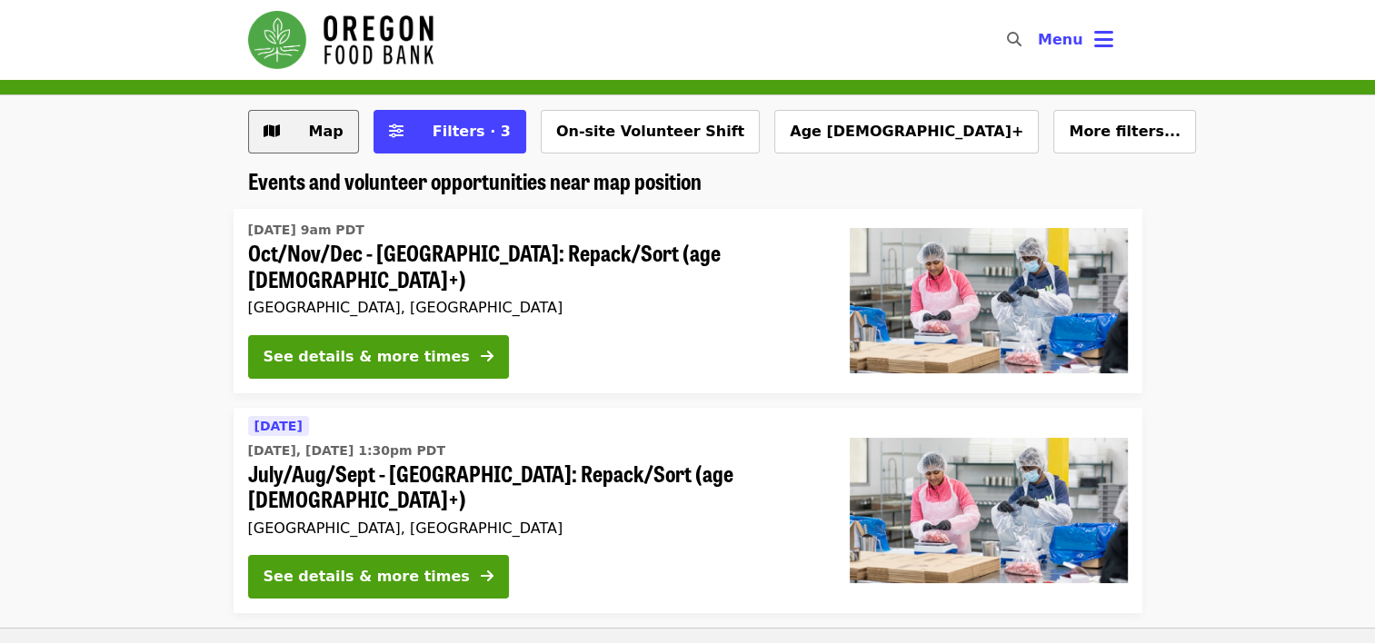
click at [307, 131] on span "Map" at bounding box center [317, 132] width 53 height 22
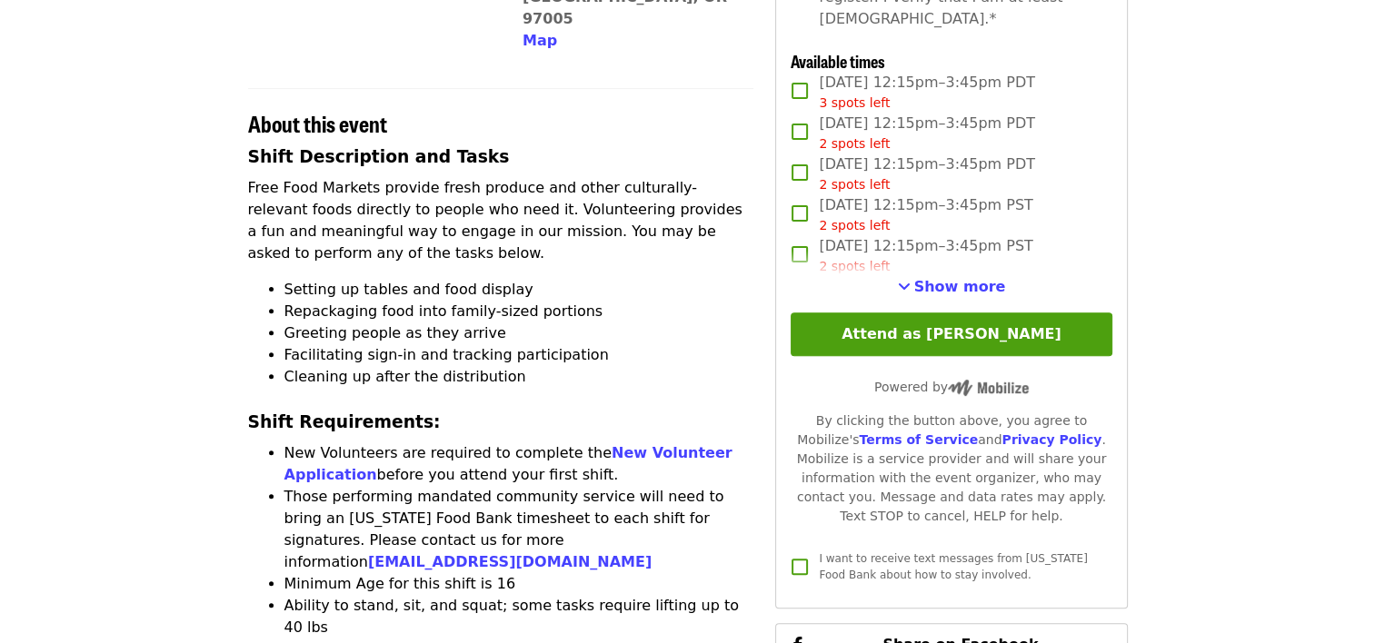
scroll to position [552, 0]
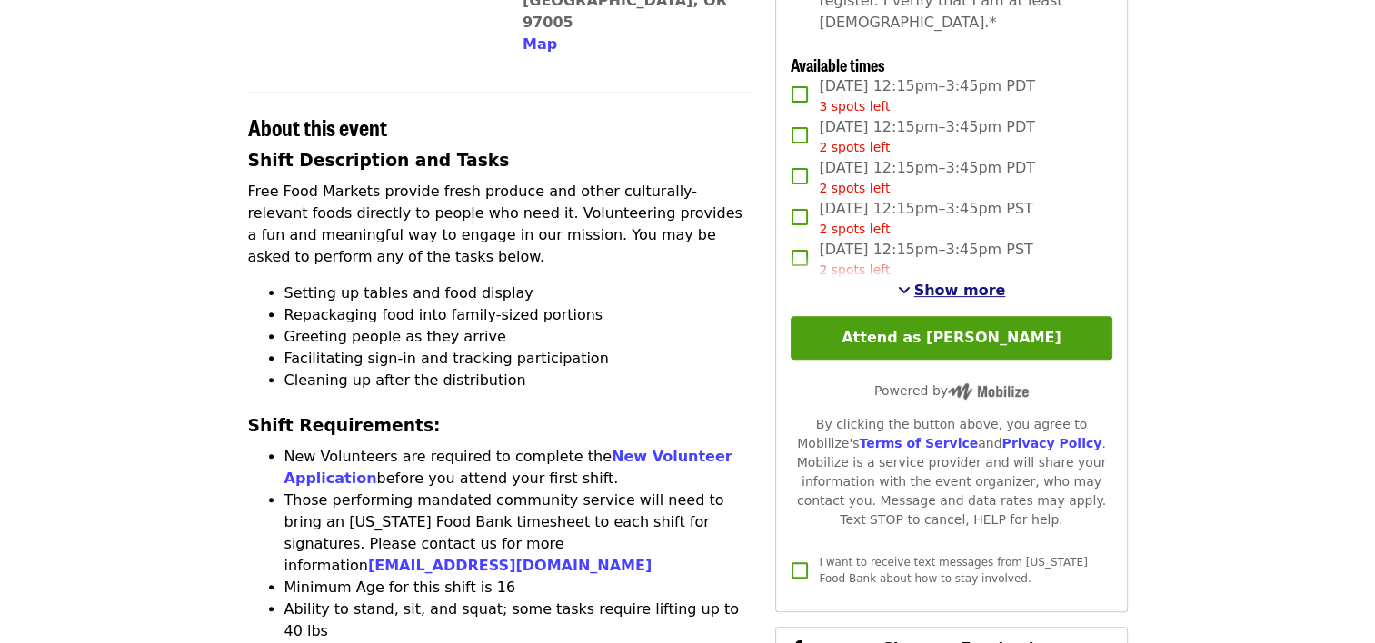
click at [969, 284] on span "Show more" at bounding box center [960, 290] width 92 height 17
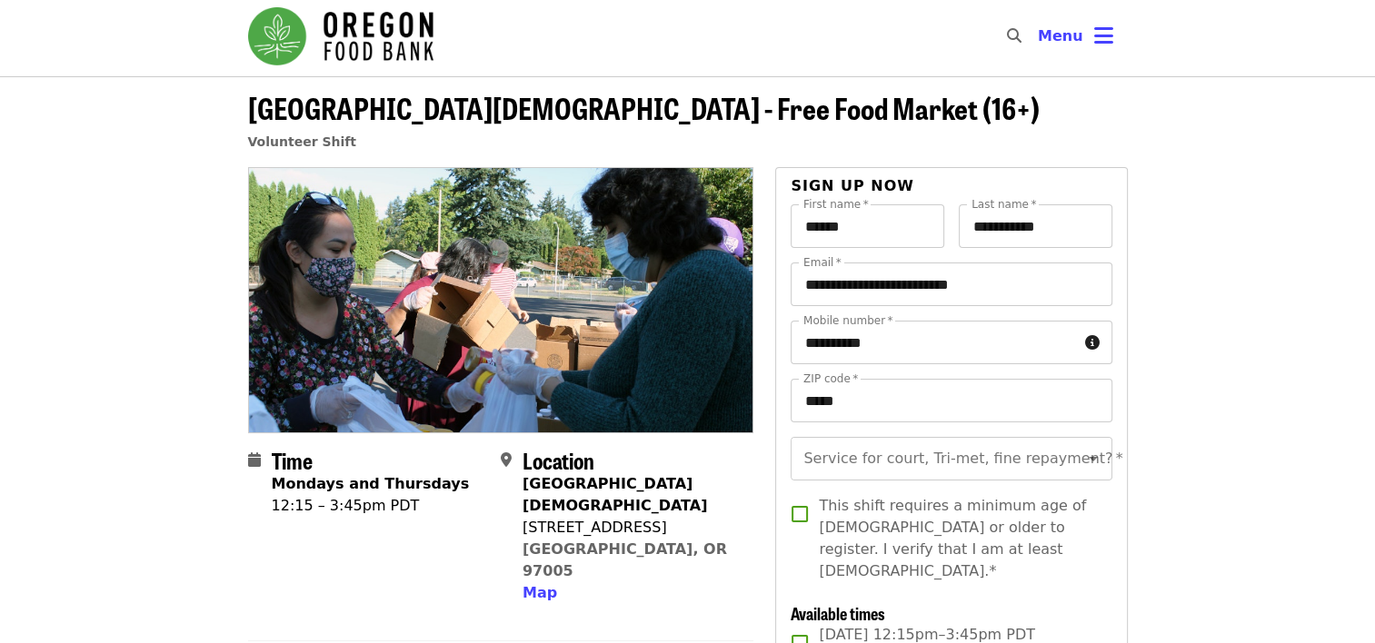
scroll to position [0, 0]
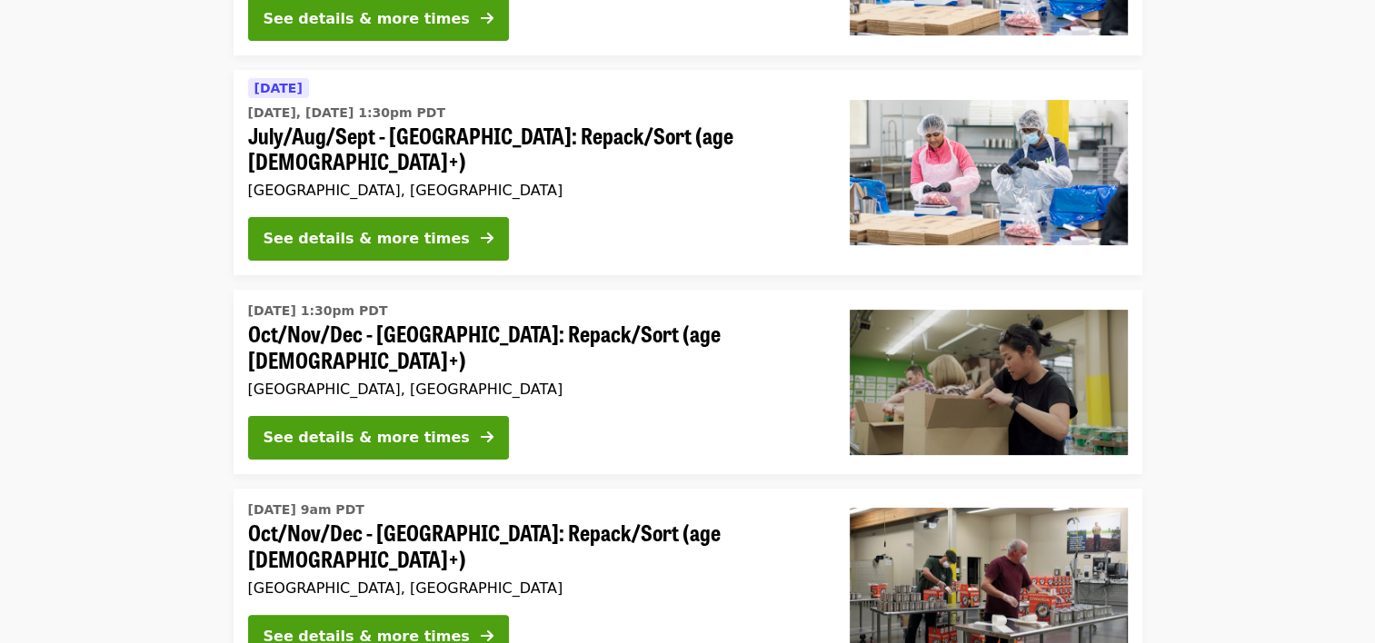
scroll to position [345, 0]
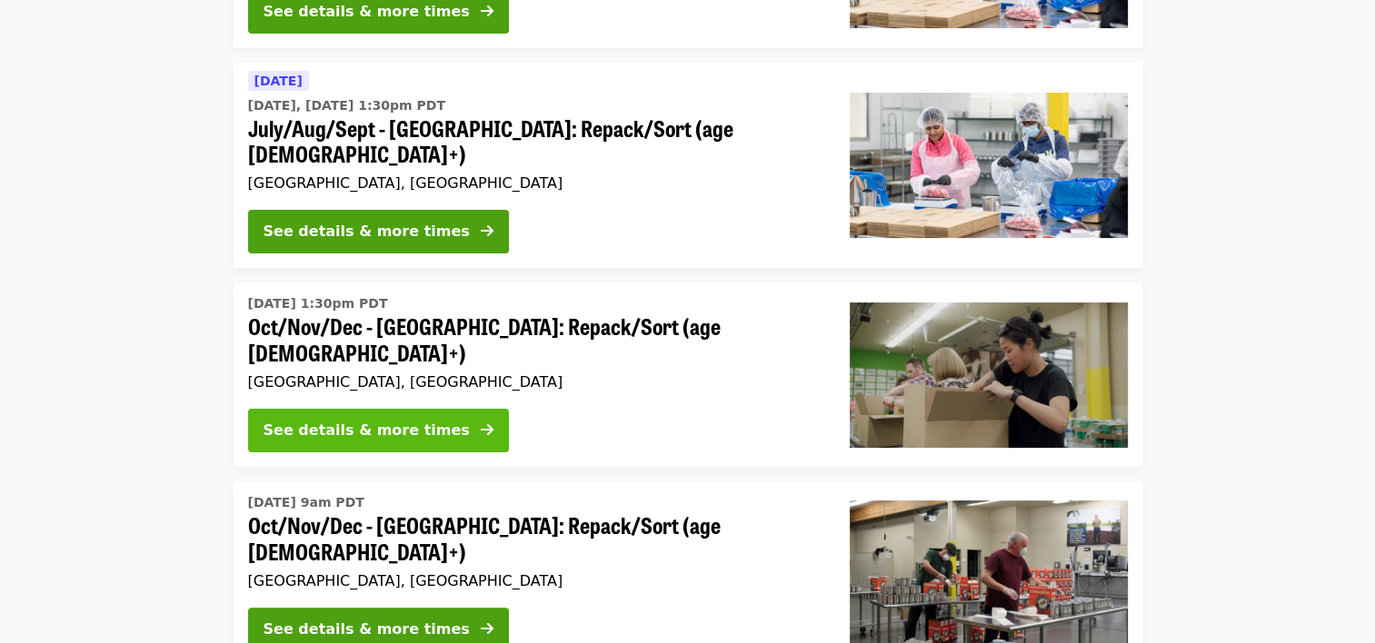
click at [349, 420] on div "See details & more times" at bounding box center [366, 431] width 206 height 22
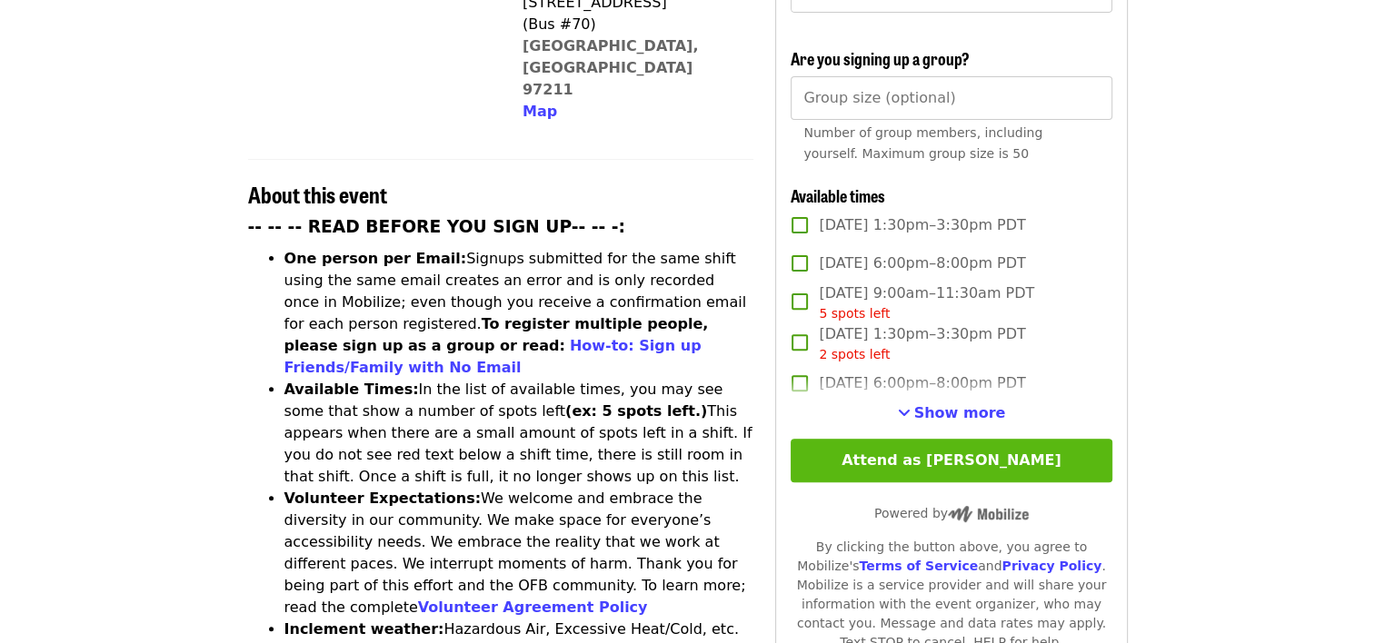
scroll to position [568, 0]
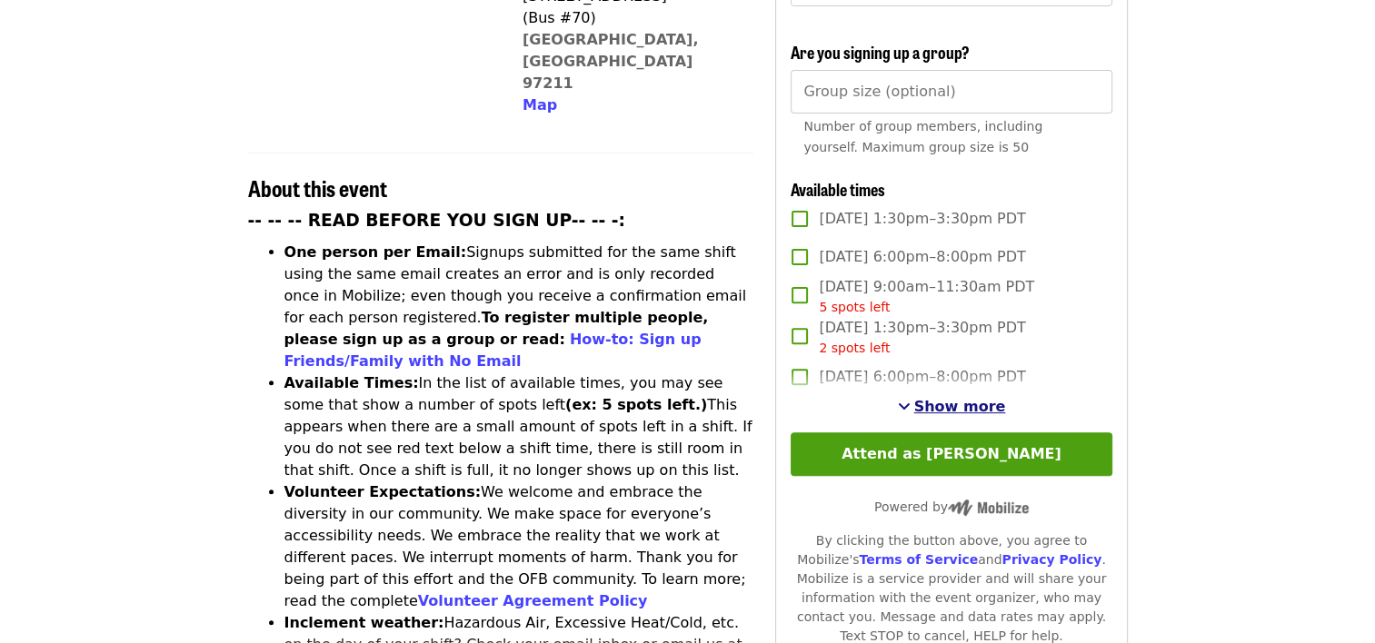
click at [975, 403] on span "Show more" at bounding box center [960, 406] width 92 height 17
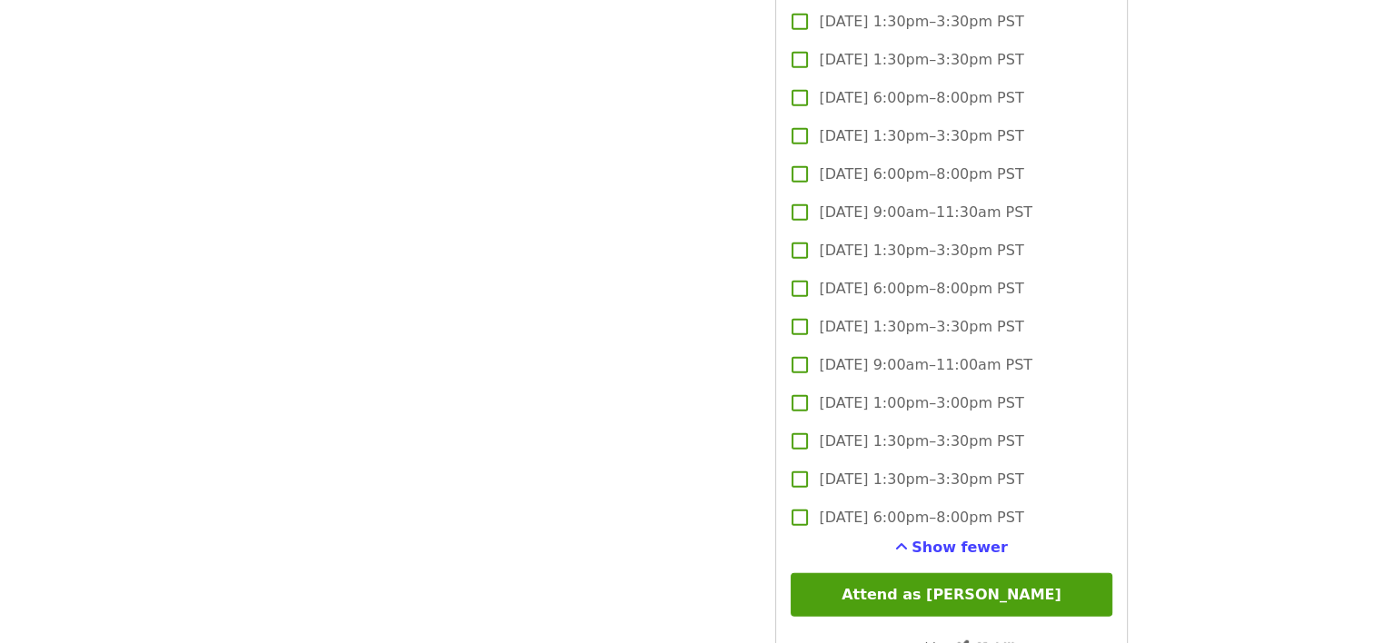
scroll to position [4496, 0]
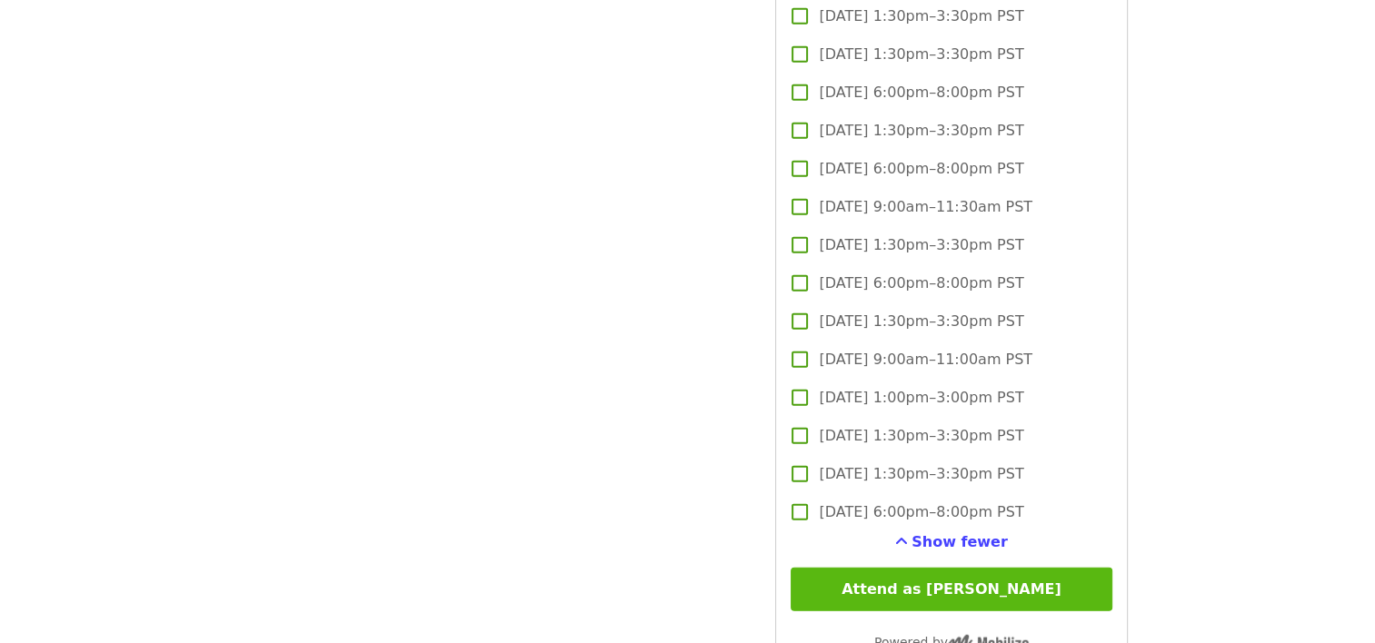
click at [938, 585] on button "Attend as [PERSON_NAME]" at bounding box center [950, 590] width 321 height 44
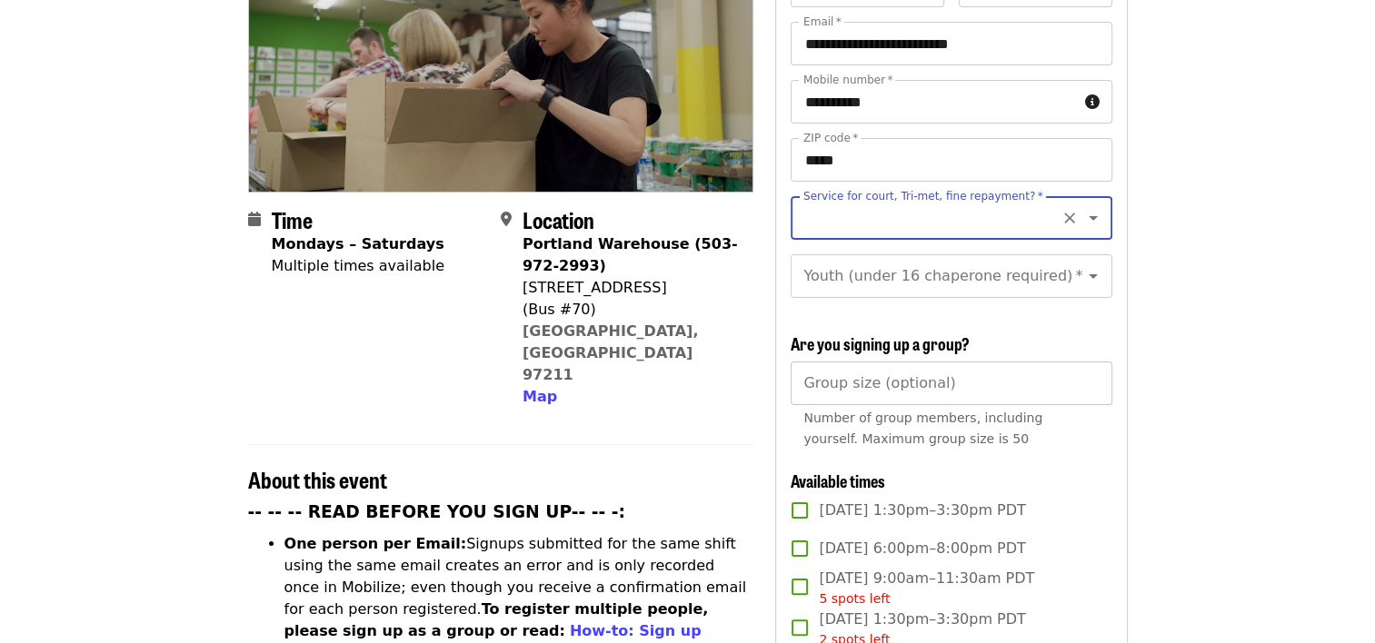
scroll to position [273, 0]
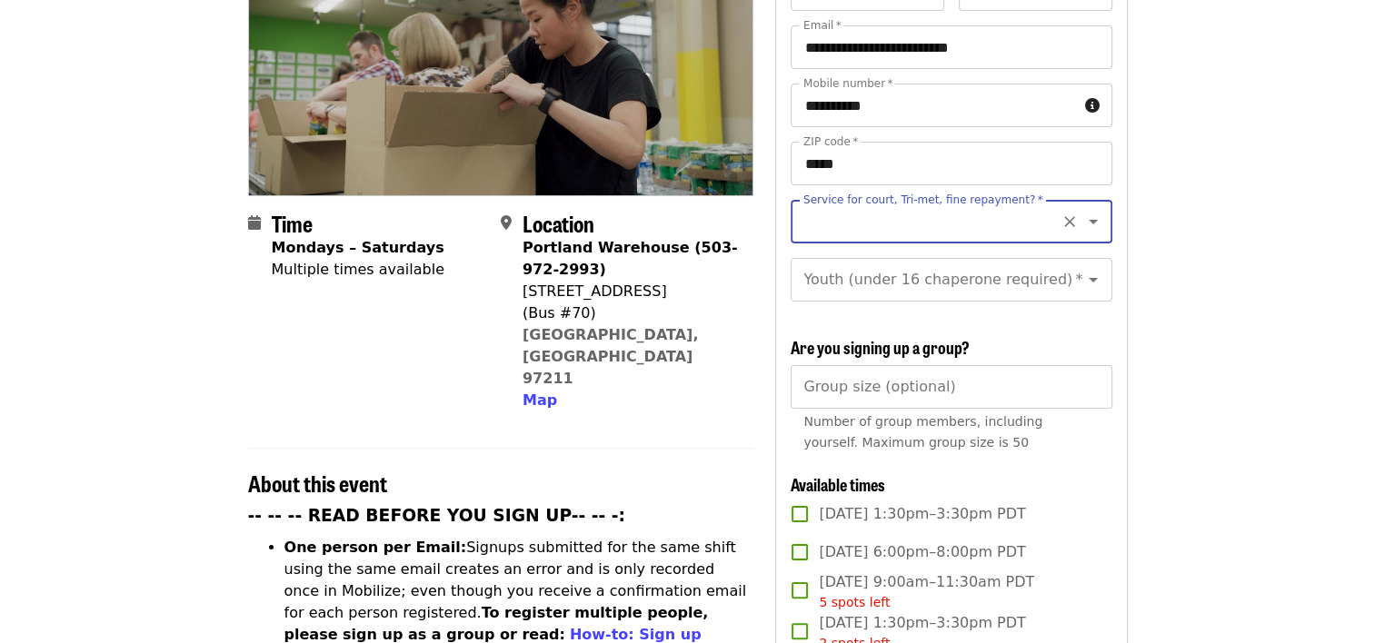
click at [1040, 200] on div "Service for court, Tri-met, fine repayment? *" at bounding box center [950, 222] width 321 height 44
click at [1082, 211] on icon "Open" at bounding box center [1093, 222] width 22 height 22
click at [821, 243] on li "No" at bounding box center [943, 239] width 307 height 33
type input "**"
click at [1082, 269] on icon "Open" at bounding box center [1093, 280] width 22 height 22
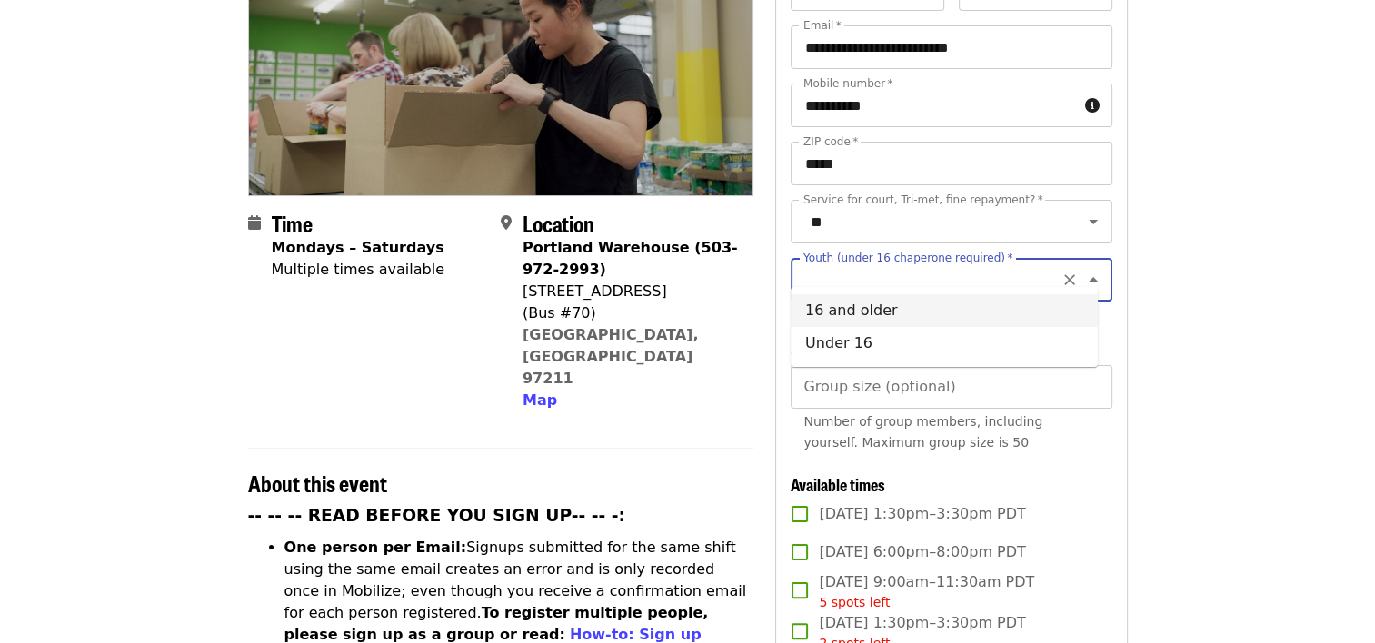
click at [851, 317] on li "16 and older" at bounding box center [943, 310] width 307 height 33
type input "**********"
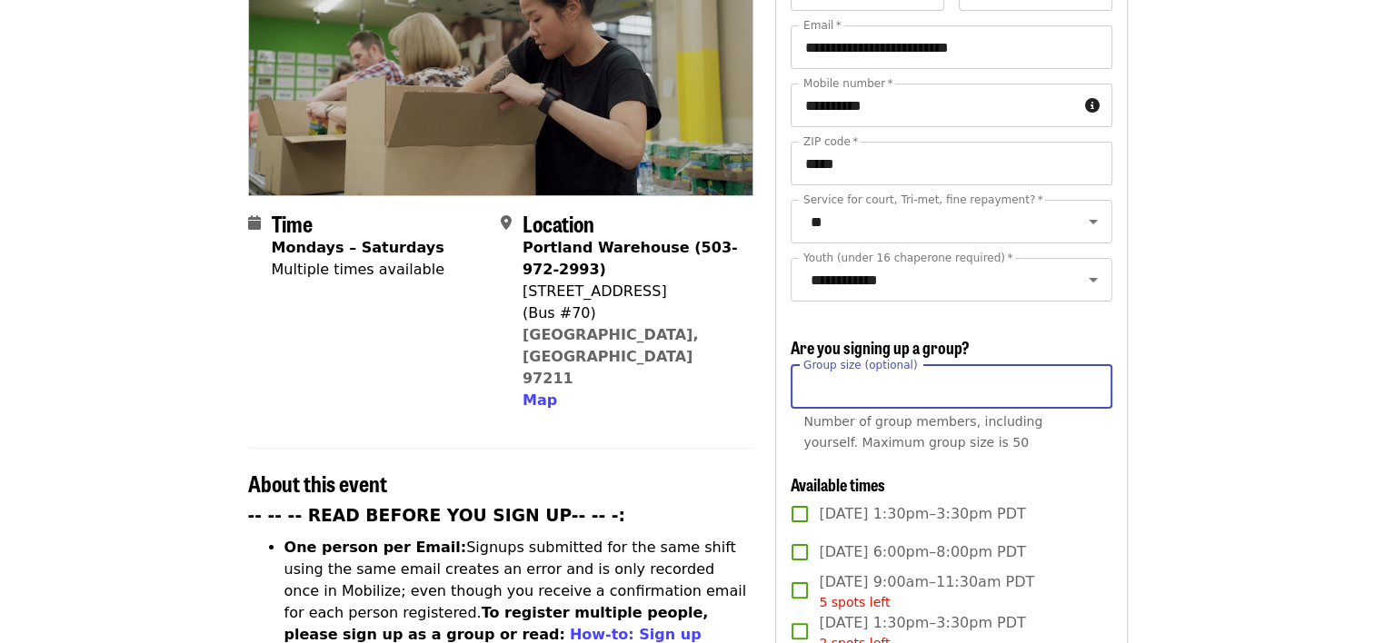
click at [945, 389] on input "Group size (optional)" at bounding box center [950, 387] width 321 height 44
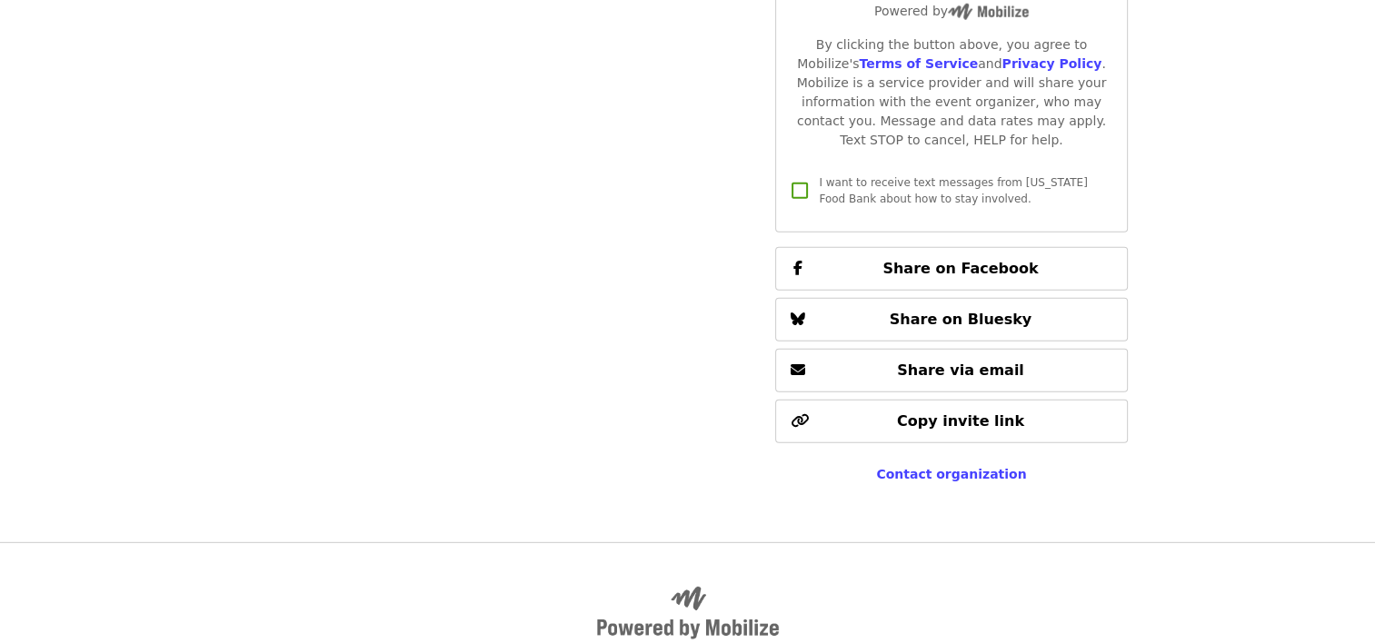
scroll to position [5236, 0]
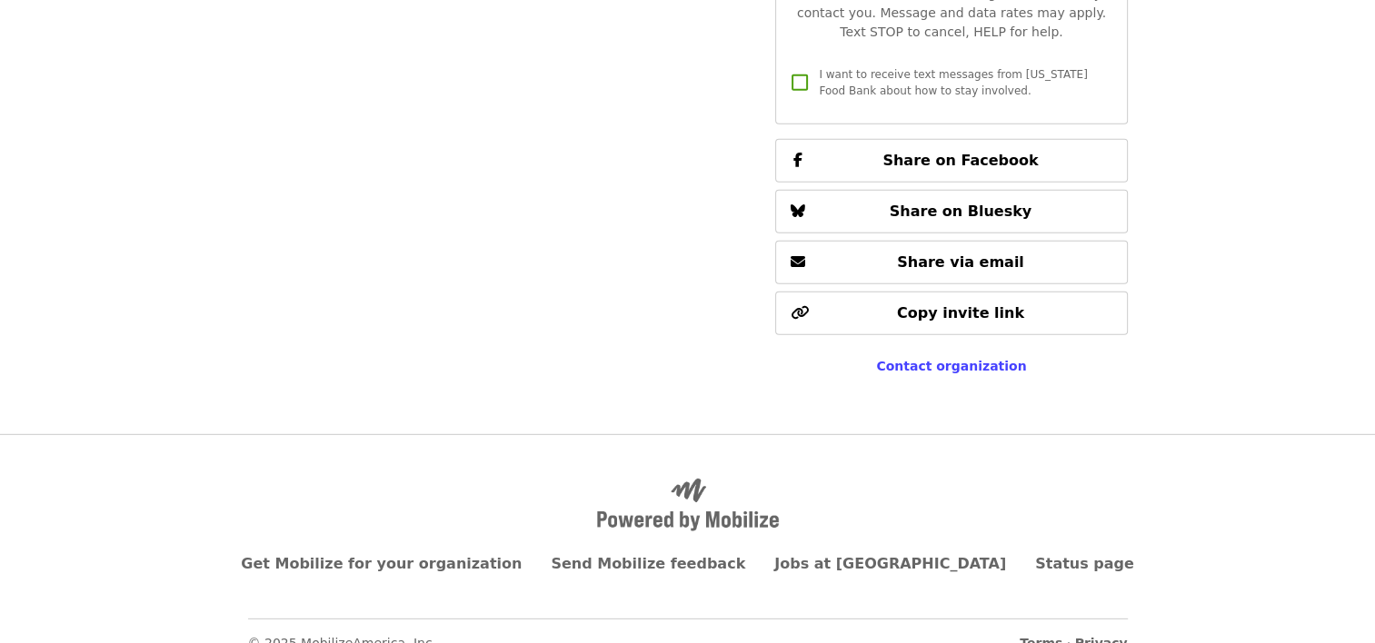
type input "*"
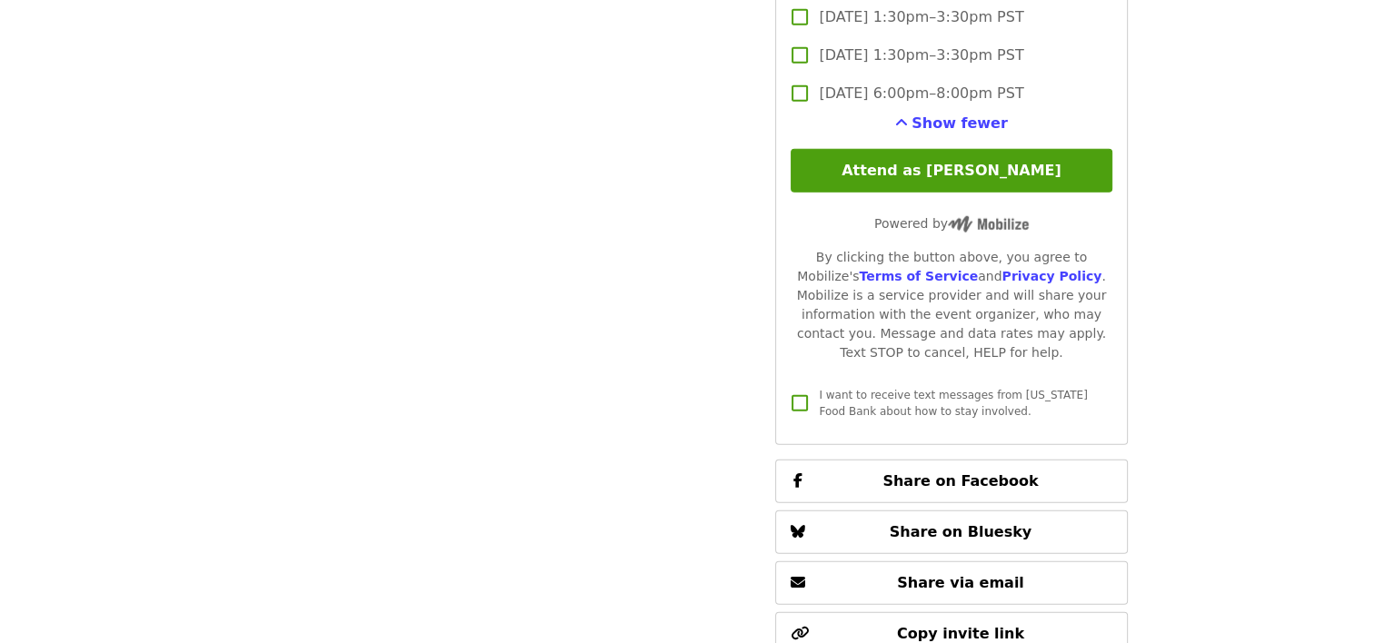
scroll to position [4895, 0]
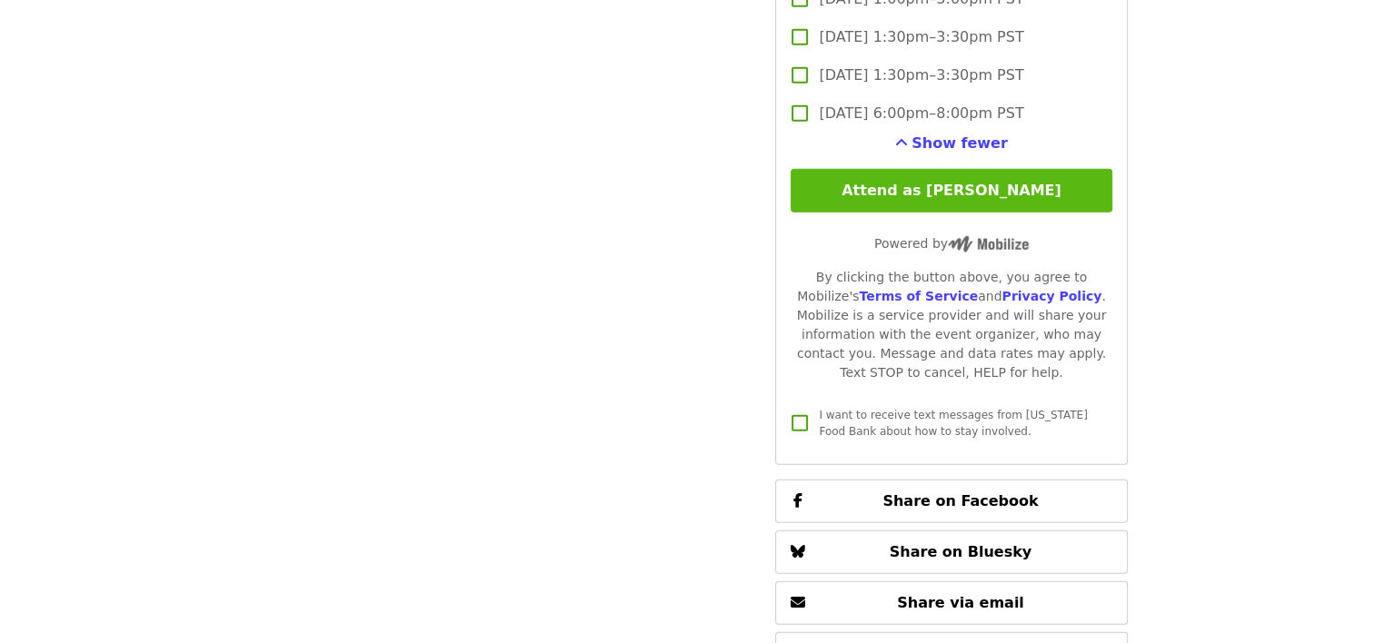
click at [969, 188] on button "Attend as [PERSON_NAME]" at bounding box center [950, 191] width 321 height 44
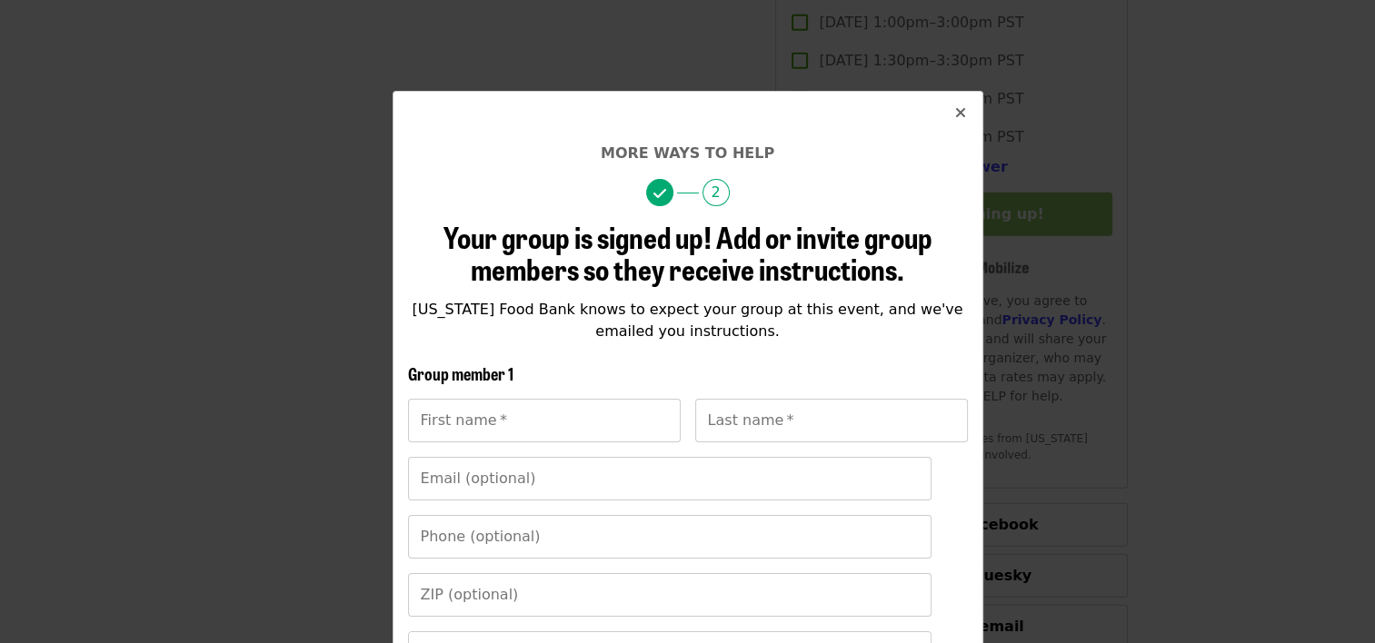
scroll to position [4866, 0]
click at [493, 432] on input "First name   *" at bounding box center [544, 421] width 273 height 44
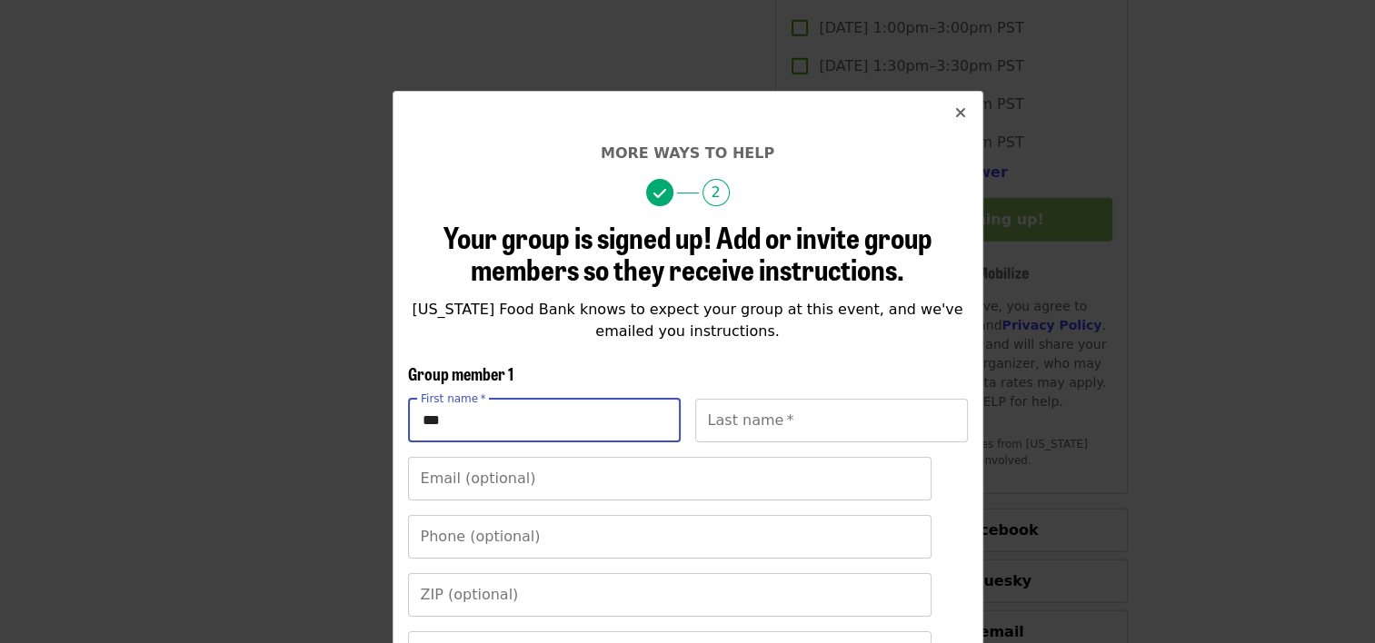
type input "****"
type input "**********"
type input "****"
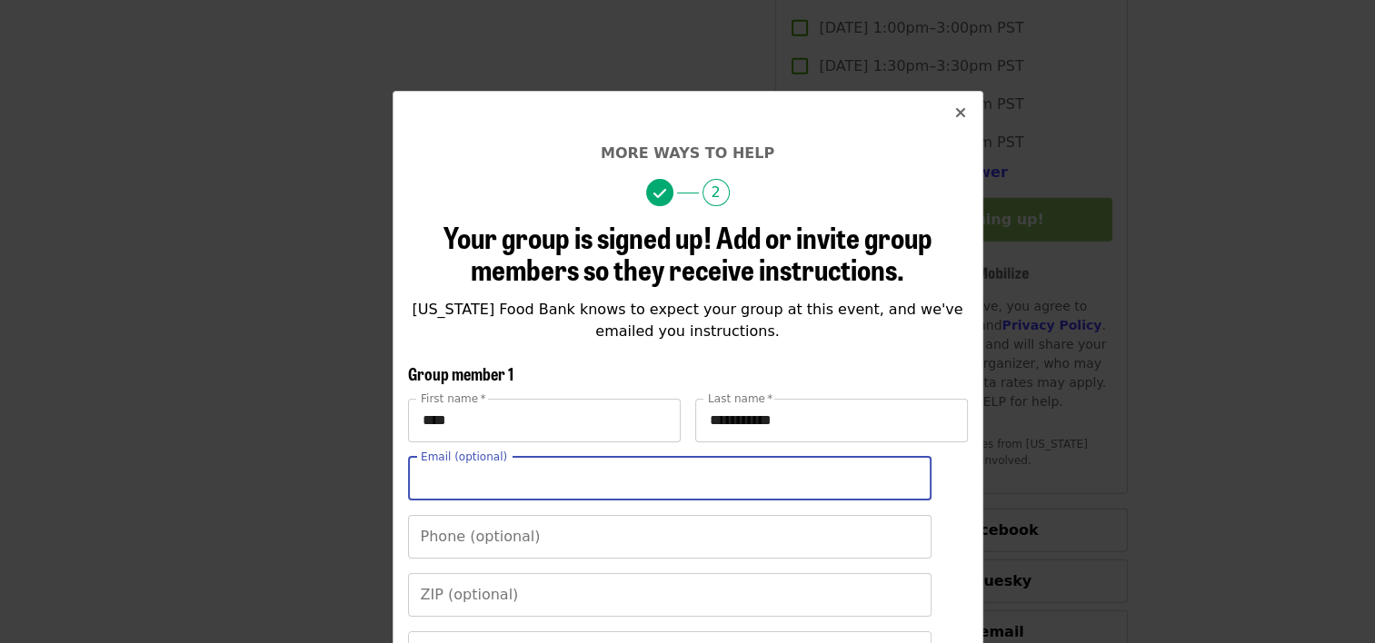
click at [500, 478] on input "Email (optional)" at bounding box center [669, 479] width 523 height 44
type input "**********"
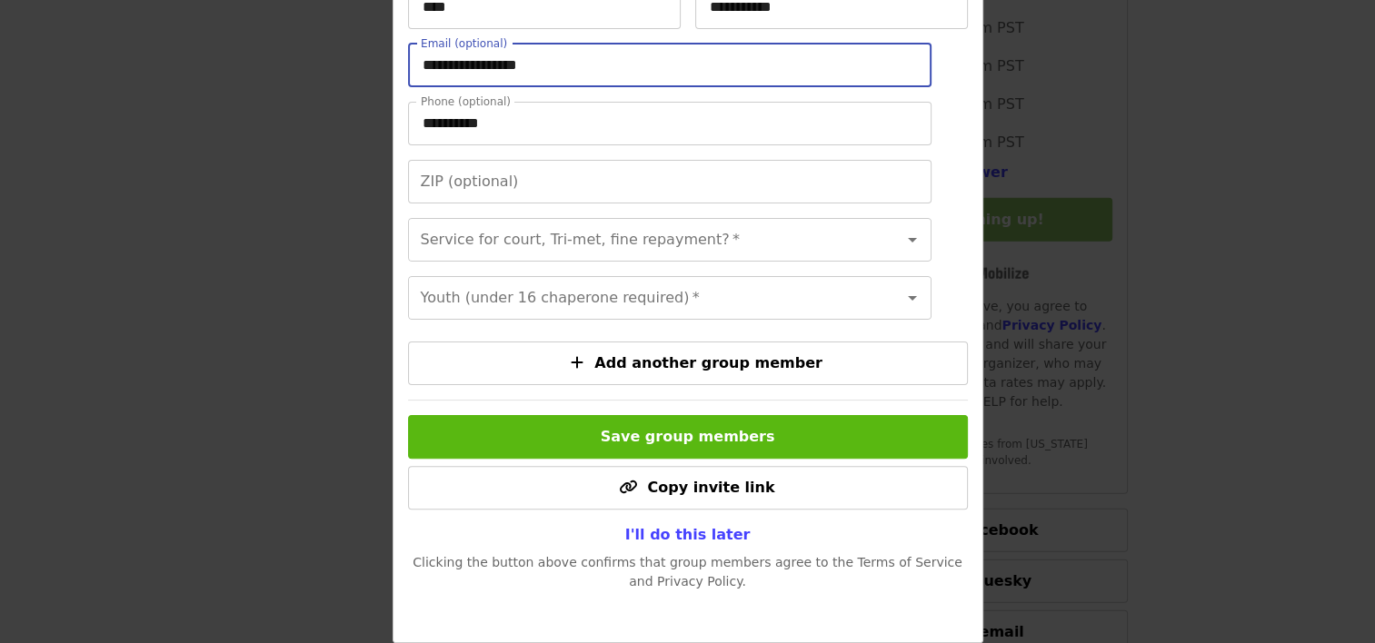
scroll to position [440, 0]
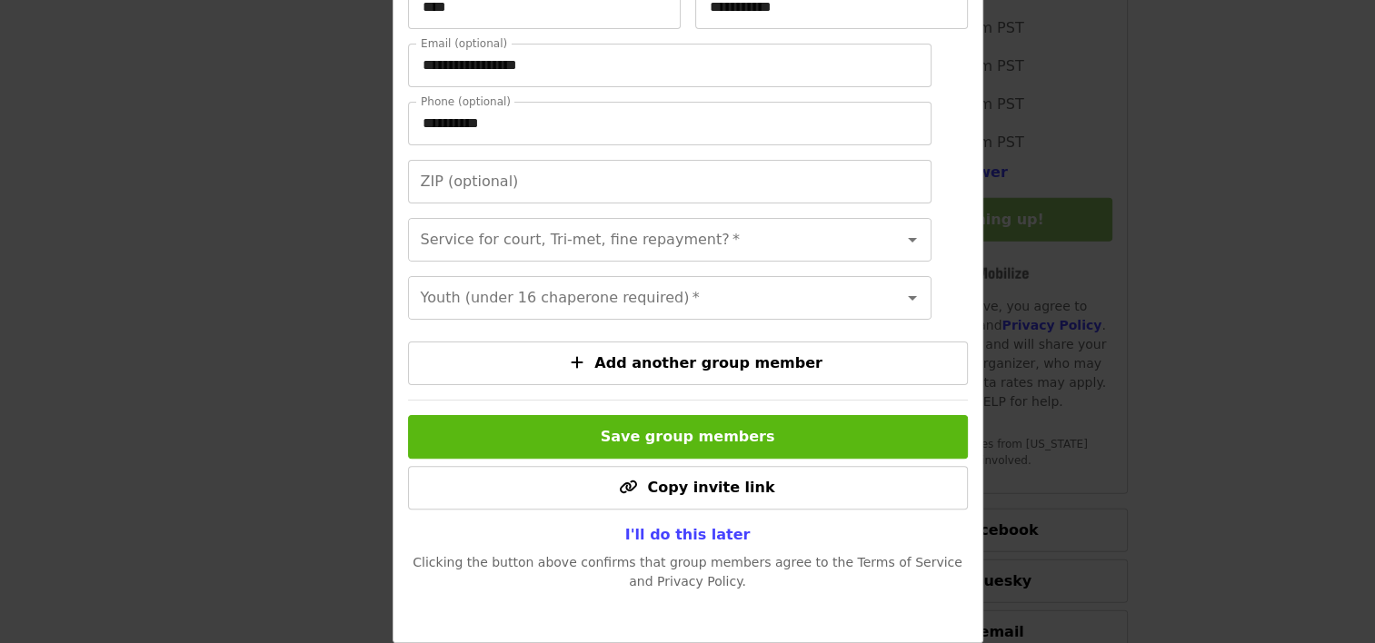
click at [680, 439] on span "Save group members" at bounding box center [688, 436] width 174 height 17
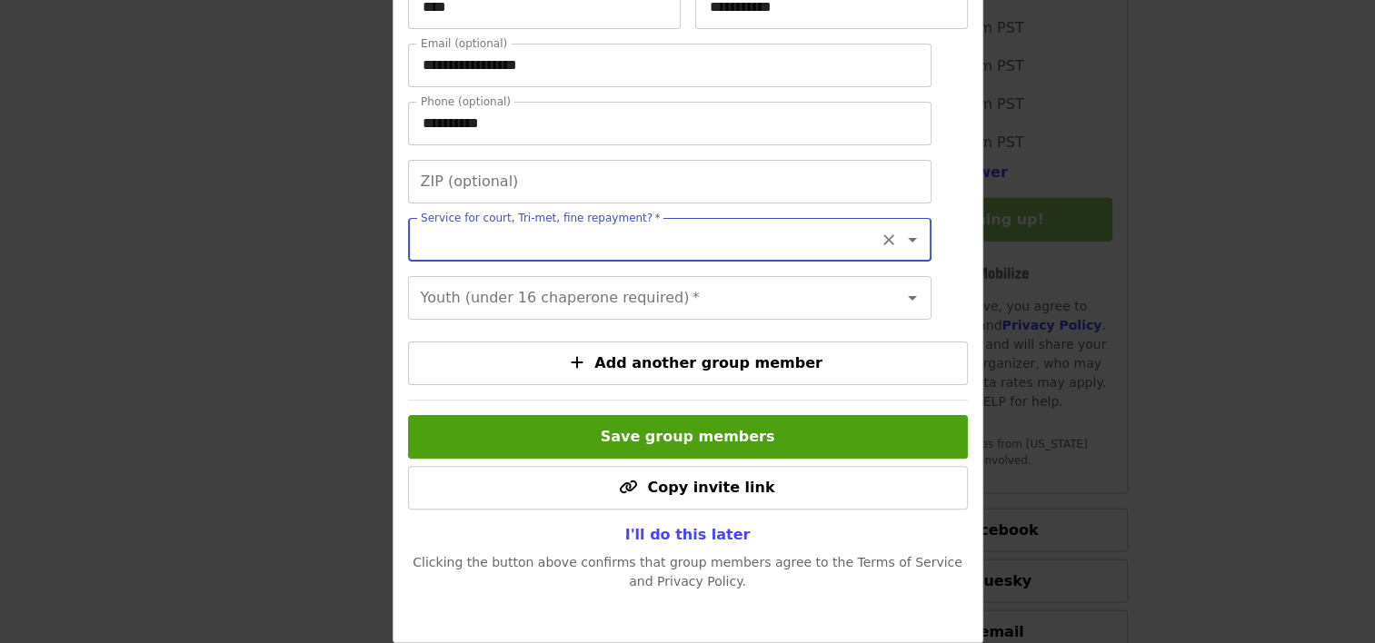
click at [875, 218] on div "Service for court, Tri-met, fine repayment? *" at bounding box center [669, 240] width 523 height 44
click at [901, 229] on icon "Open" at bounding box center [912, 240] width 22 height 22
click at [491, 258] on li "No" at bounding box center [655, 261] width 510 height 33
type input "**"
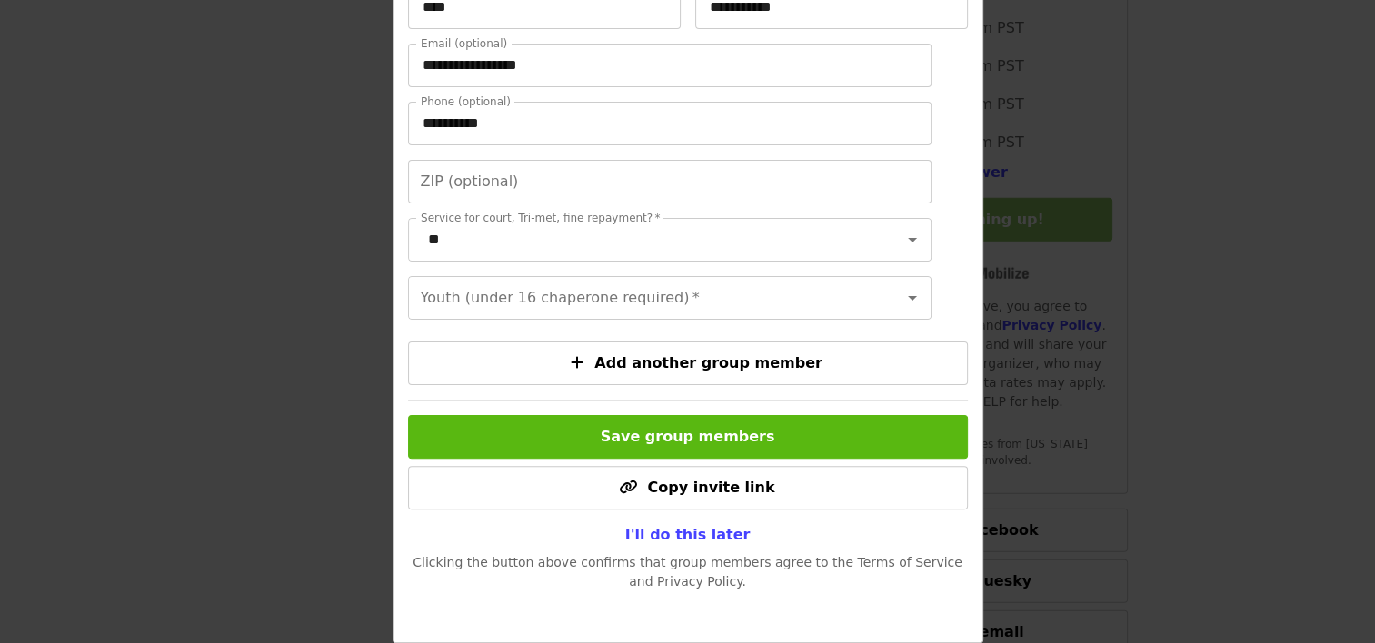
click at [681, 436] on span "Save group members" at bounding box center [688, 436] width 174 height 17
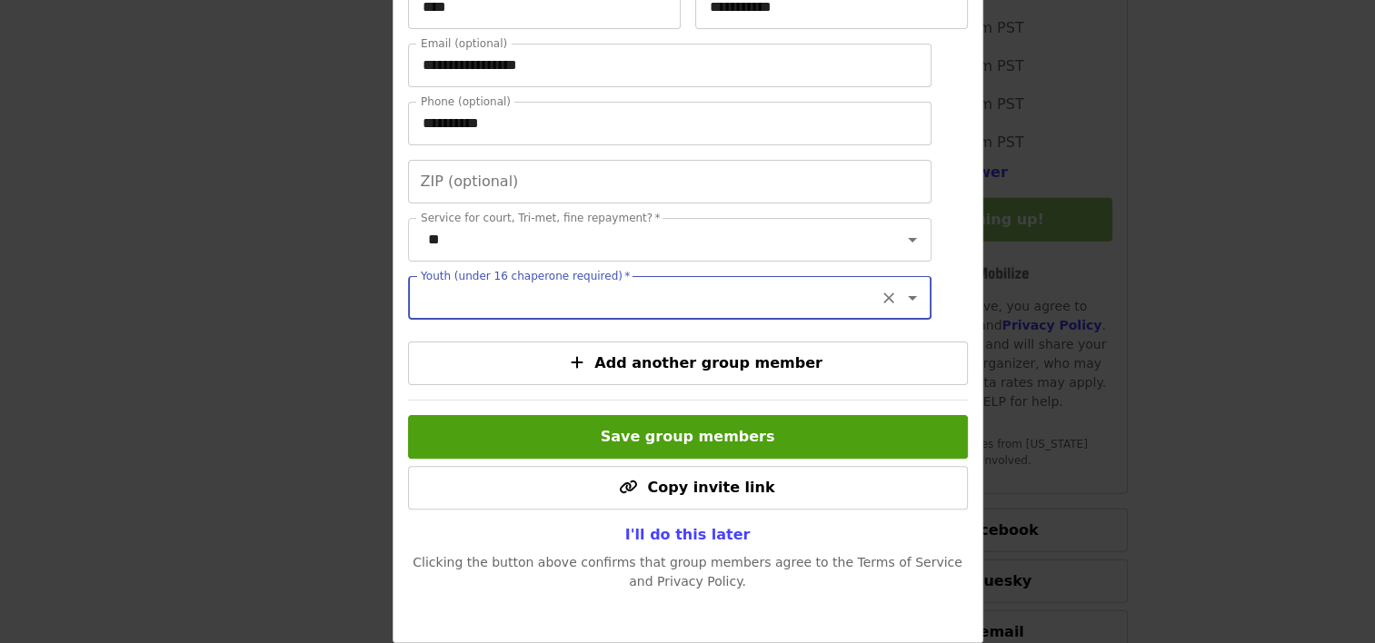
click at [901, 291] on icon "Open" at bounding box center [912, 298] width 22 height 22
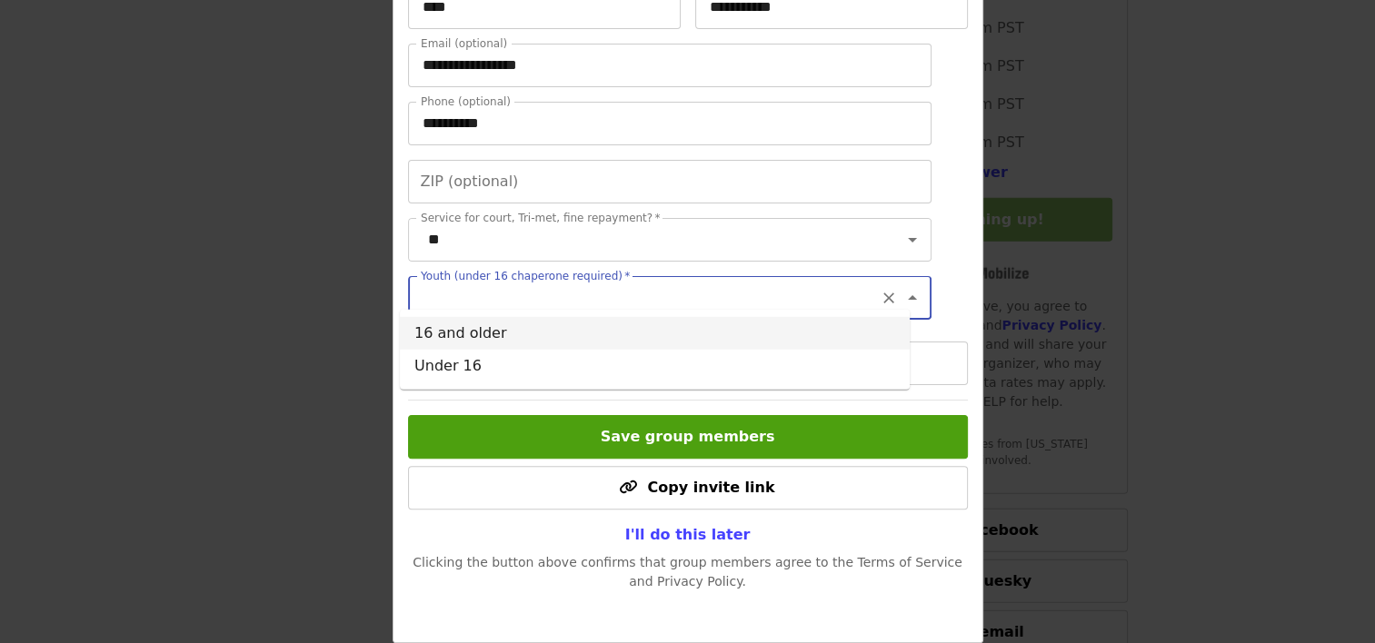
click at [476, 333] on li "16 and older" at bounding box center [655, 333] width 510 height 33
type input "**********"
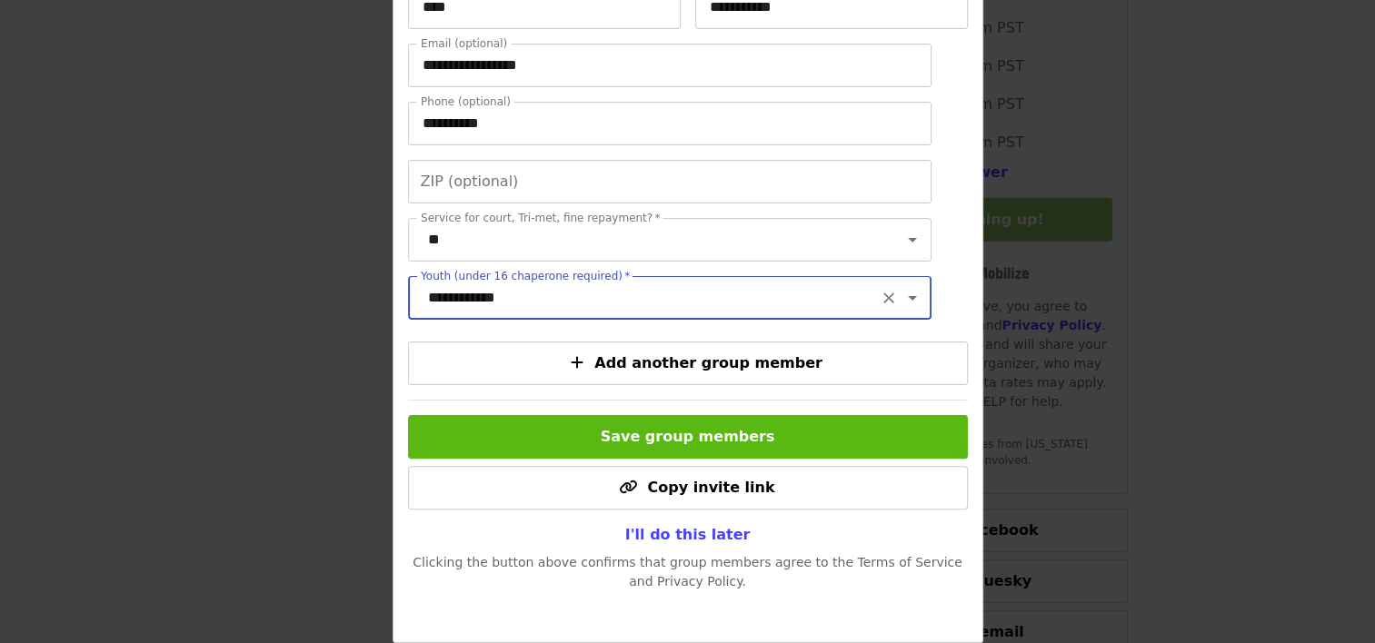
click at [661, 438] on span "Save group members" at bounding box center [688, 436] width 174 height 17
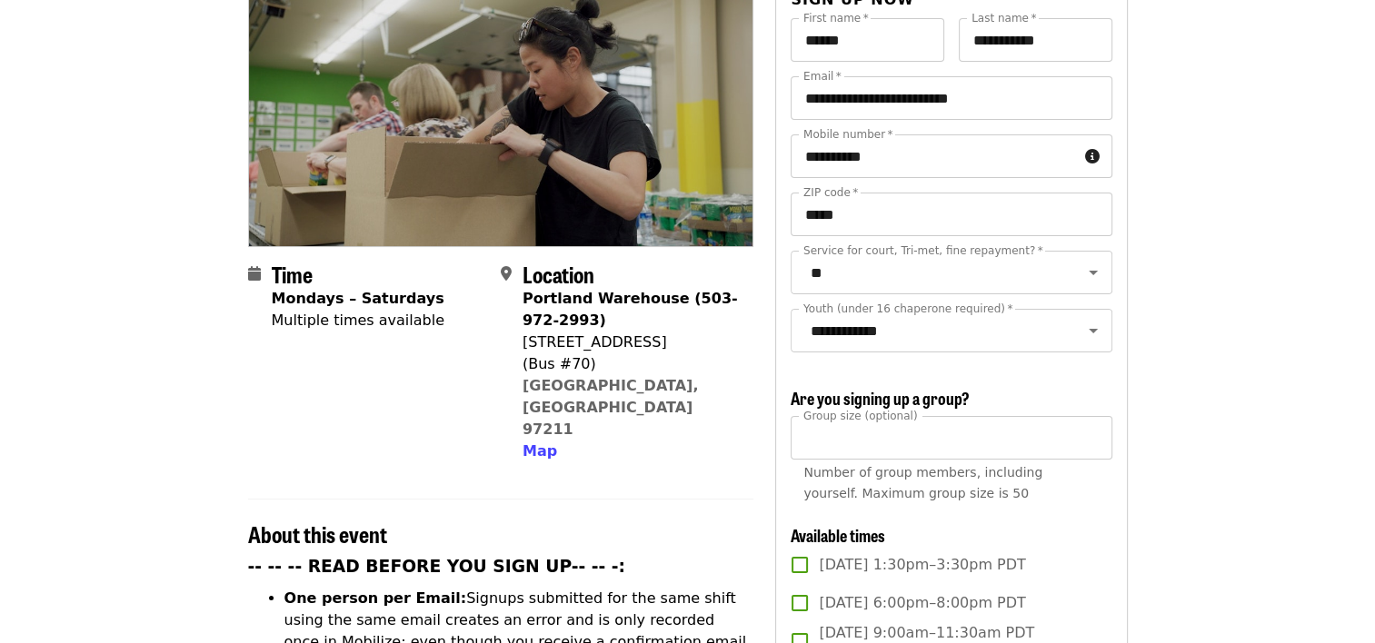
scroll to position [0, 0]
